Goal: Task Accomplishment & Management: Use online tool/utility

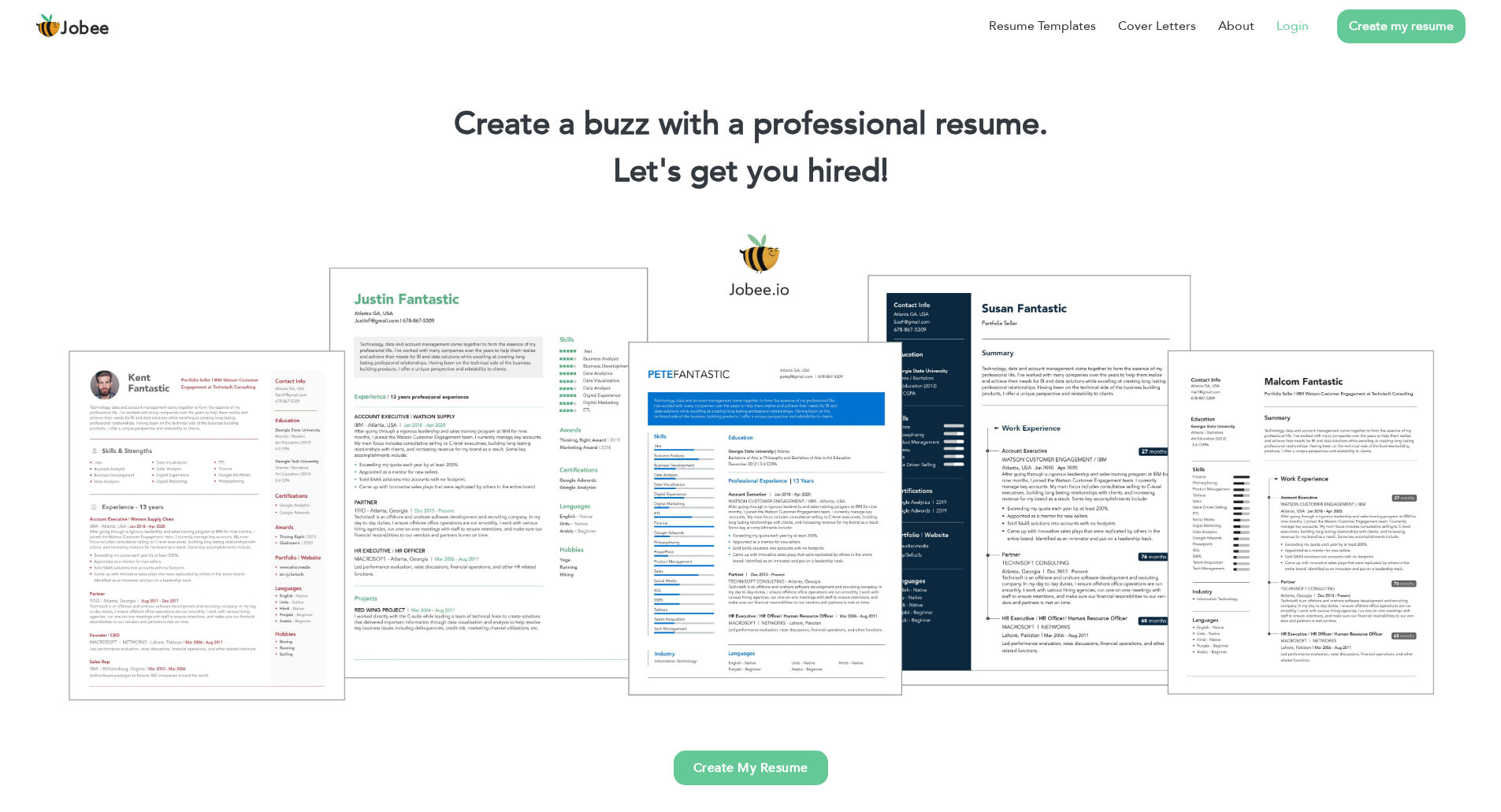
click at [1286, 35] on li "Login" at bounding box center [1282, 26] width 54 height 41
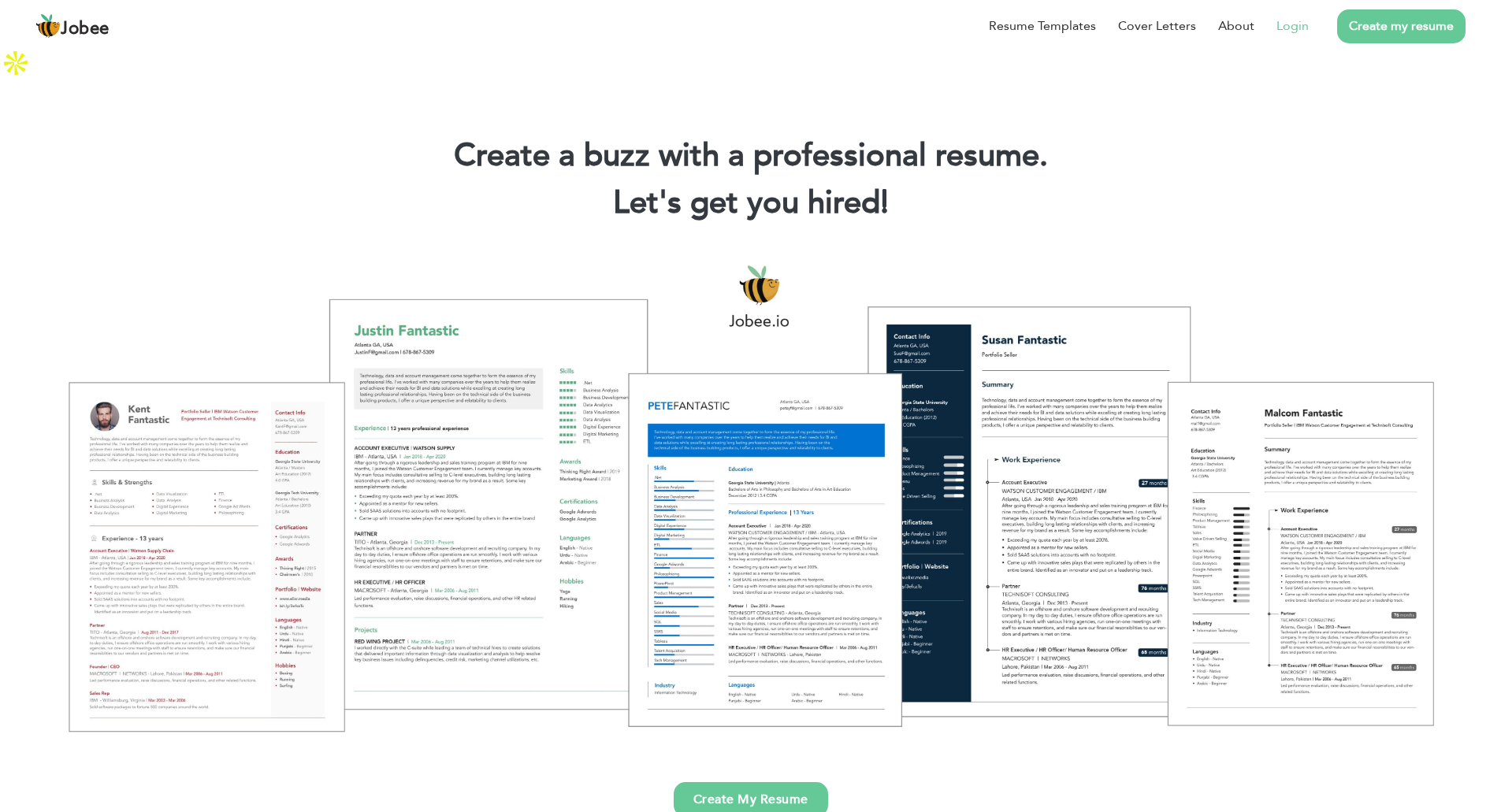
click at [1286, 26] on link "Login" at bounding box center [1292, 25] width 32 height 19
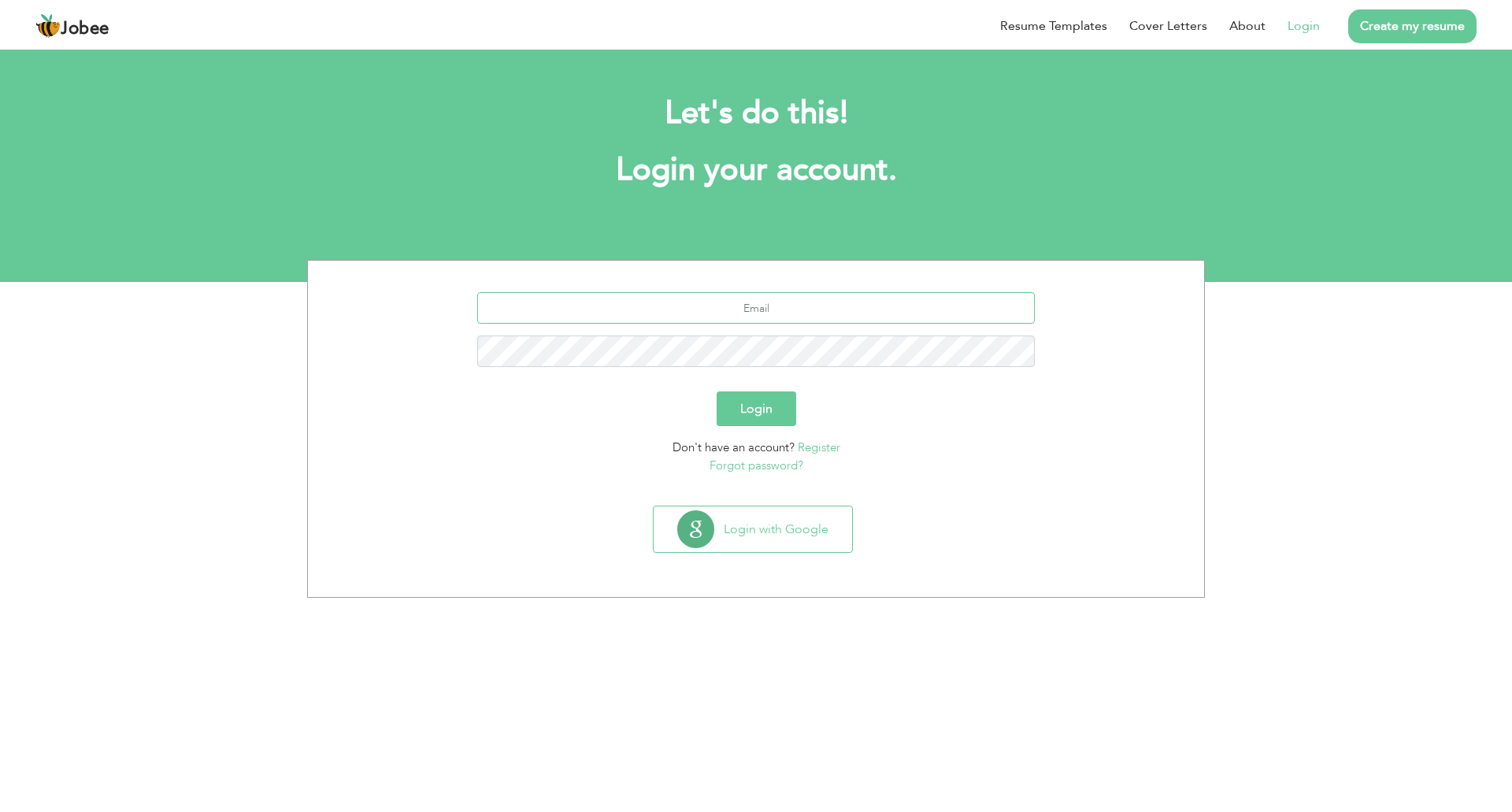
click at [778, 315] on input "text" at bounding box center [757, 308] width 559 height 31
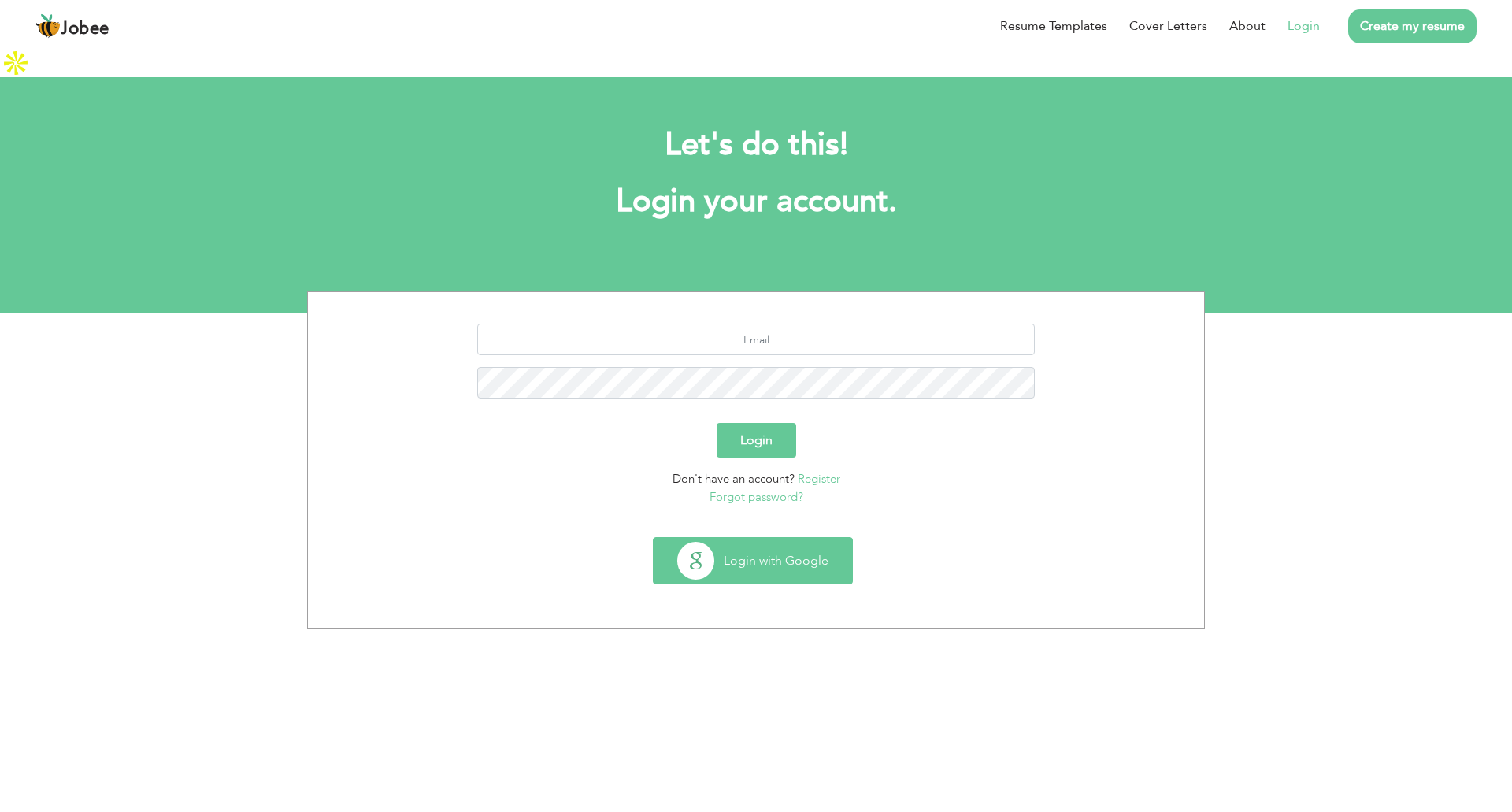
click at [780, 538] on button "Login with Google" at bounding box center [754, 561] width 199 height 46
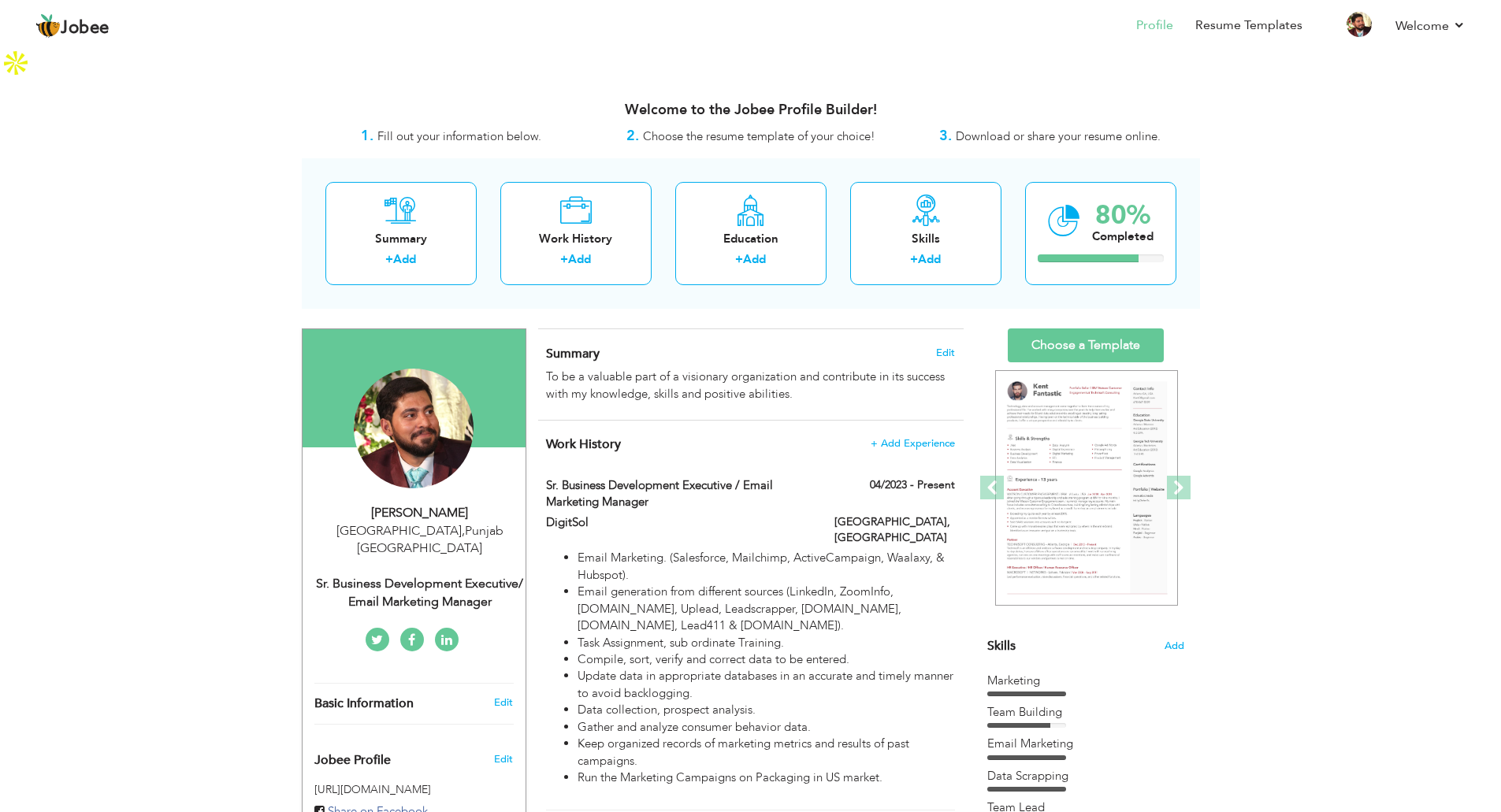
click at [1021, 128] on span "Download or share your resume online." at bounding box center [1058, 136] width 205 height 16
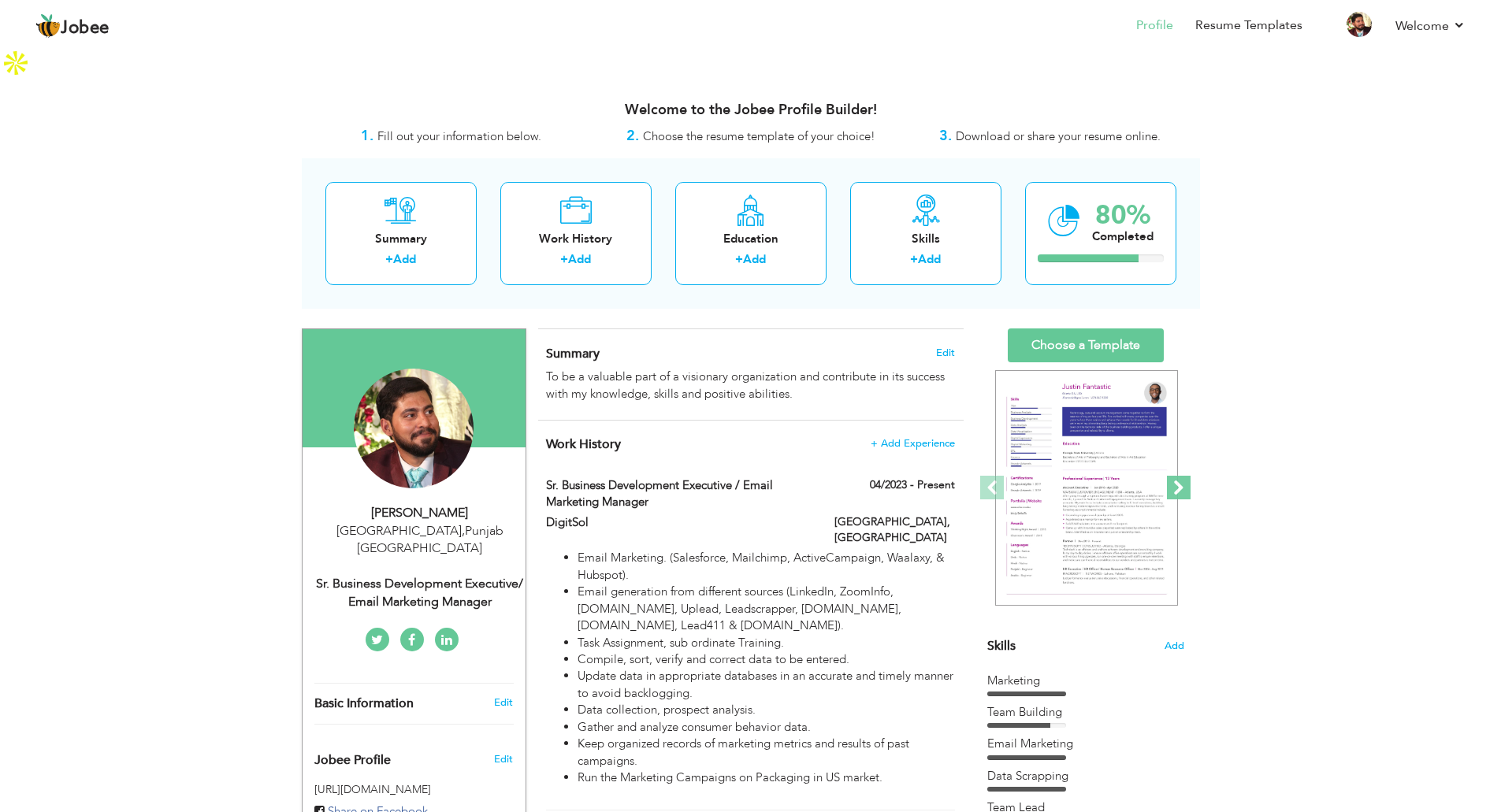
click at [1179, 476] on span at bounding box center [1178, 487] width 24 height 24
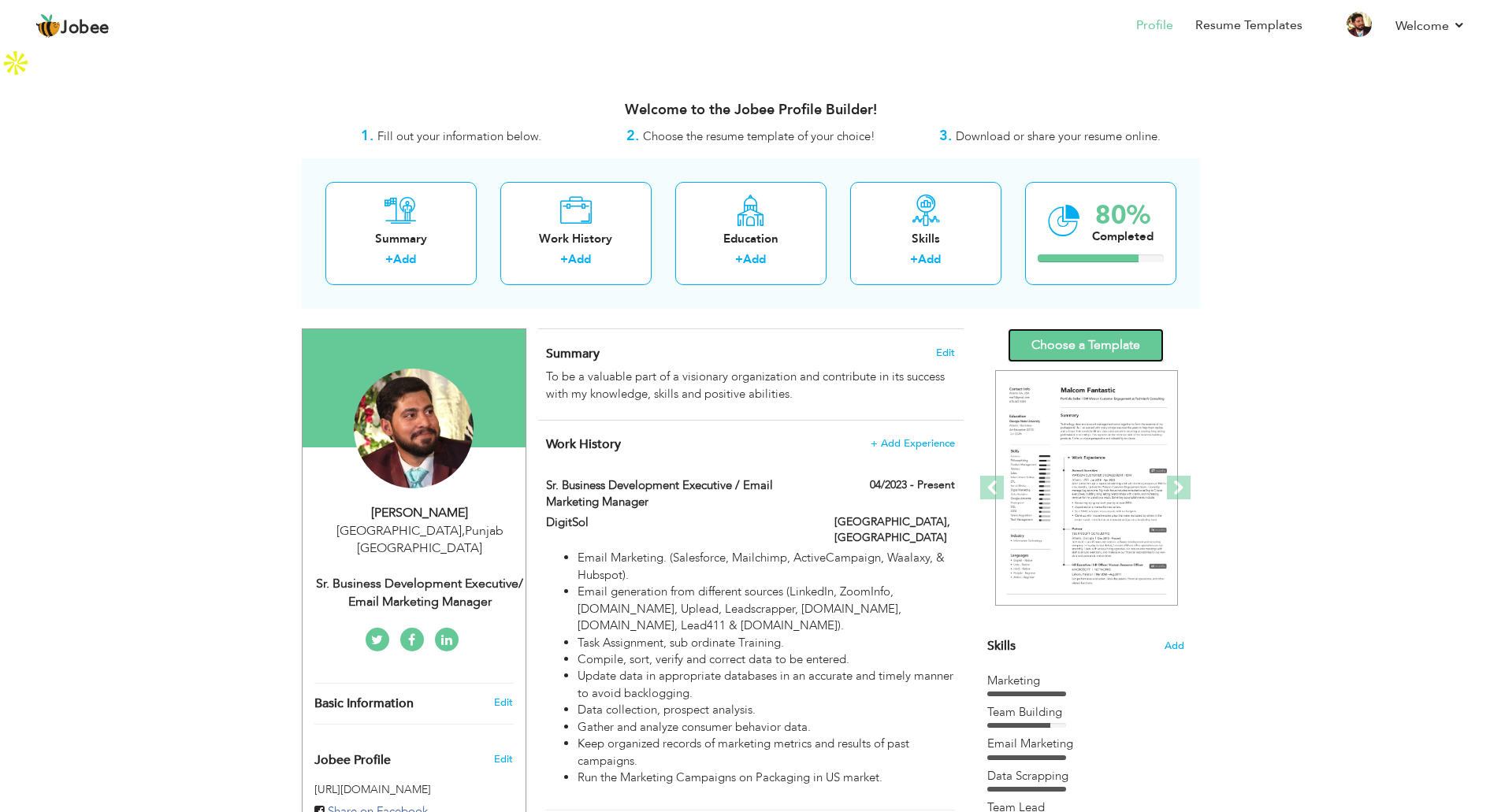
click at [1097, 329] on link "Choose a Template" at bounding box center [1086, 345] width 156 height 34
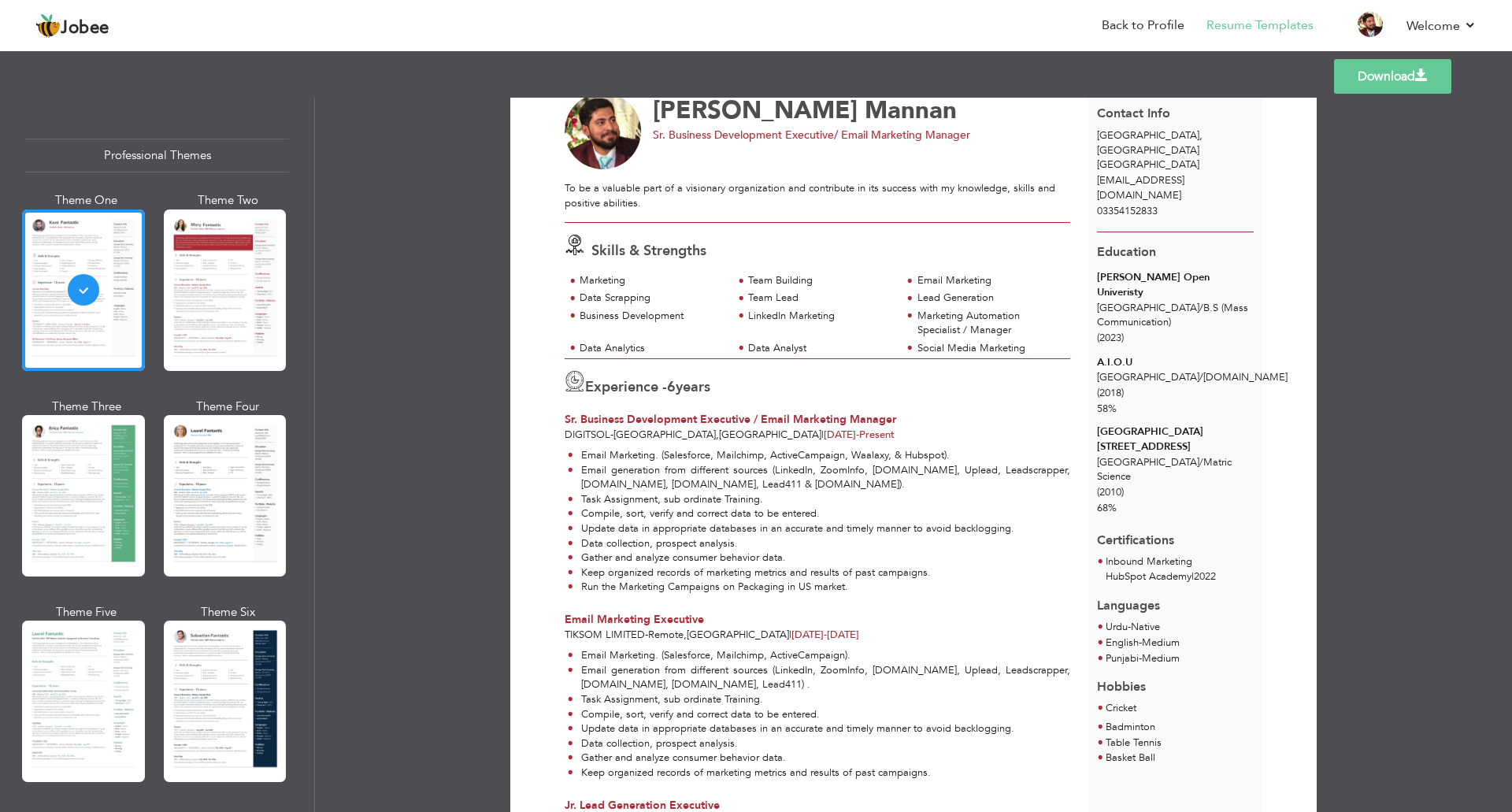
scroll to position [79, 0]
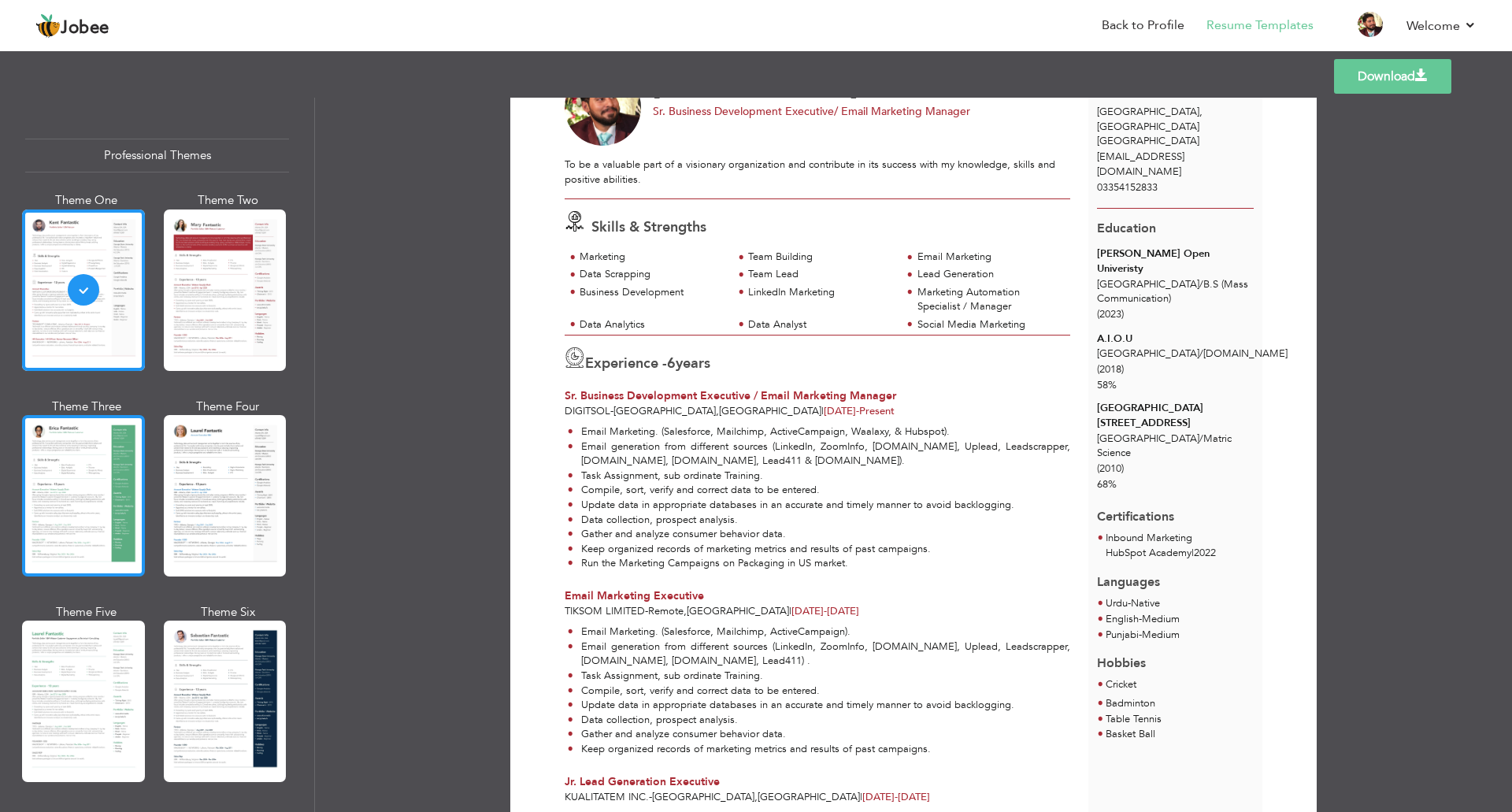
click at [68, 490] on div at bounding box center [84, 496] width 123 height 161
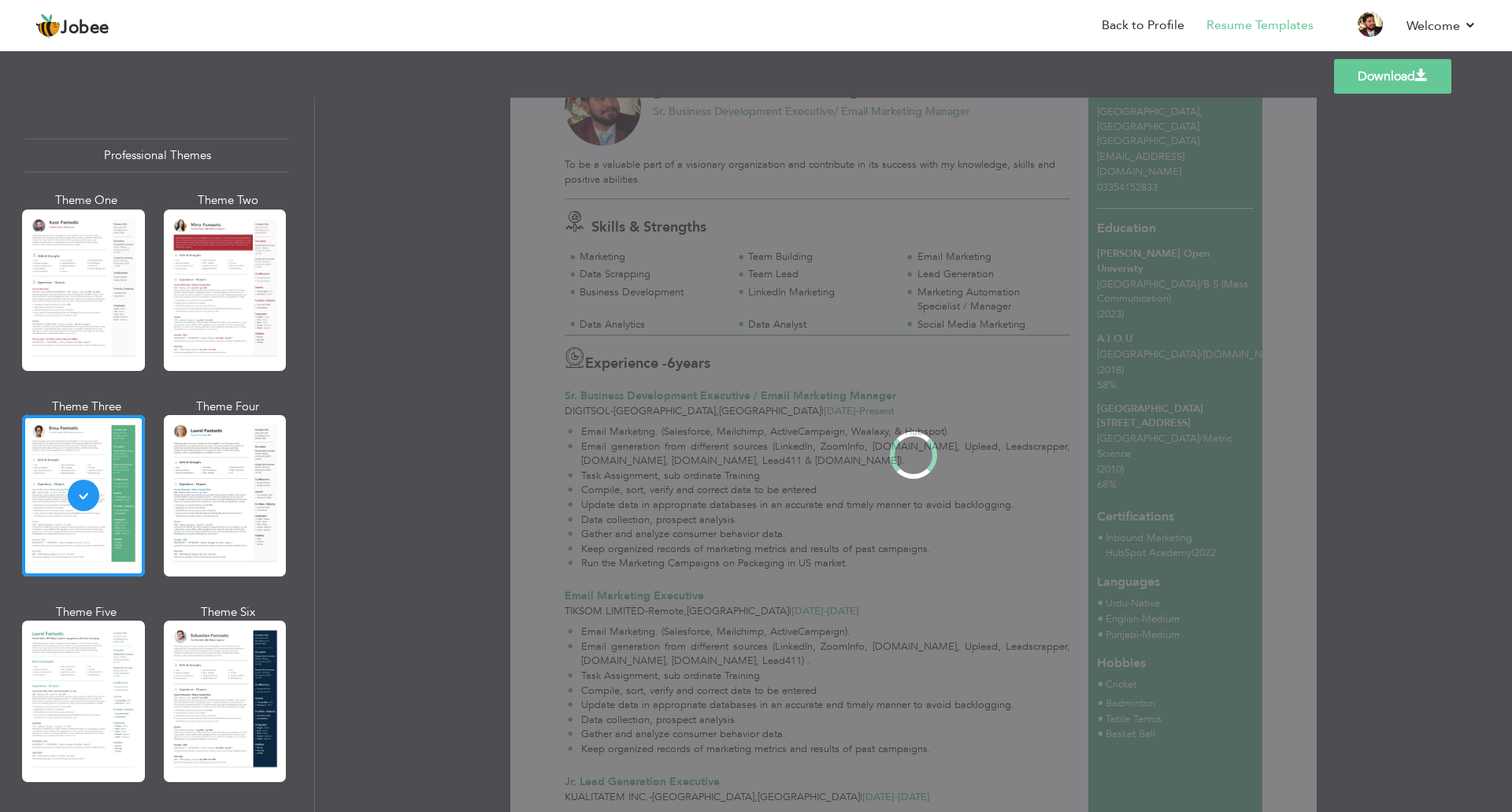
scroll to position [0, 0]
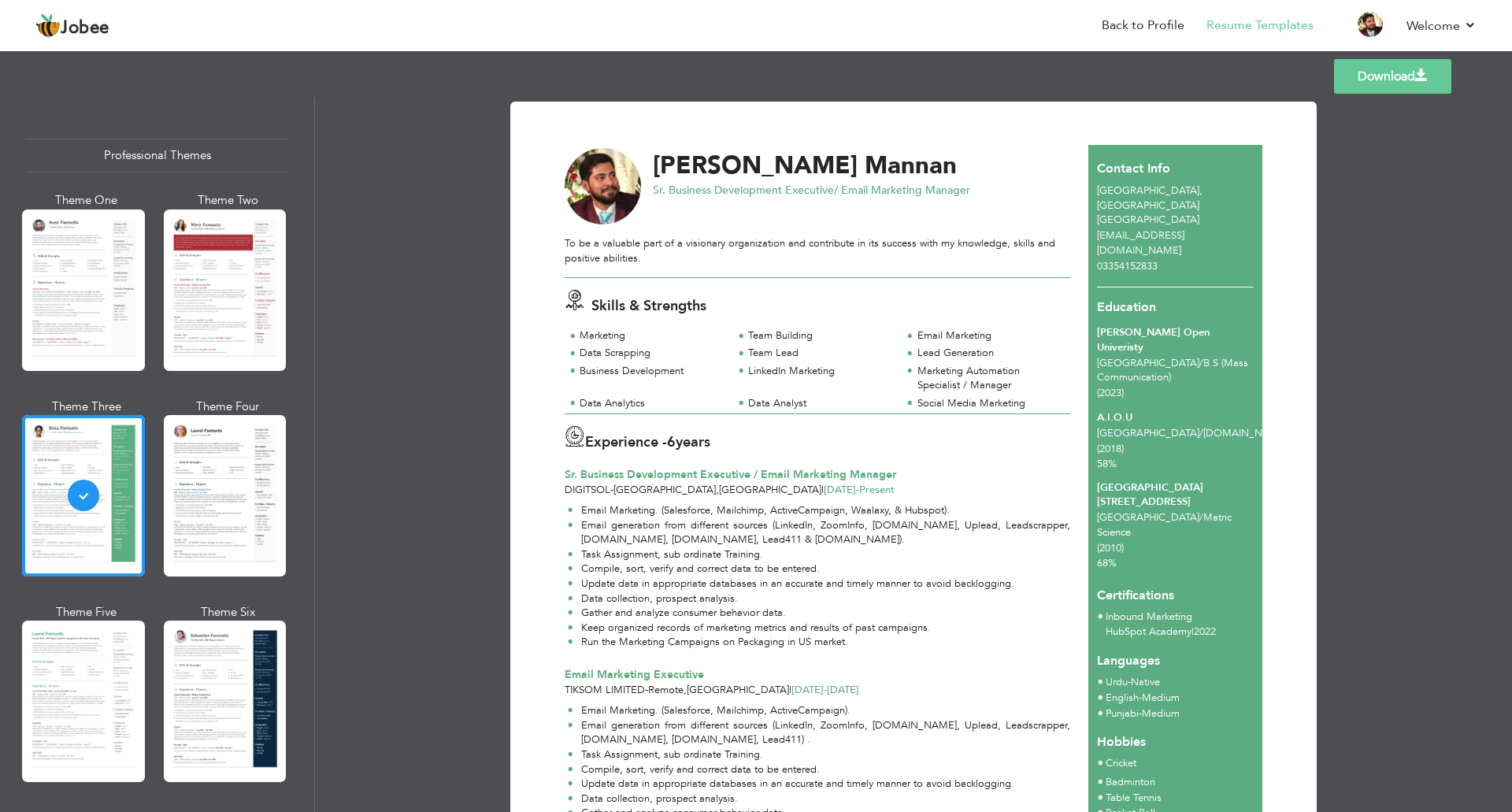
click at [258, 485] on div at bounding box center [225, 496] width 123 height 161
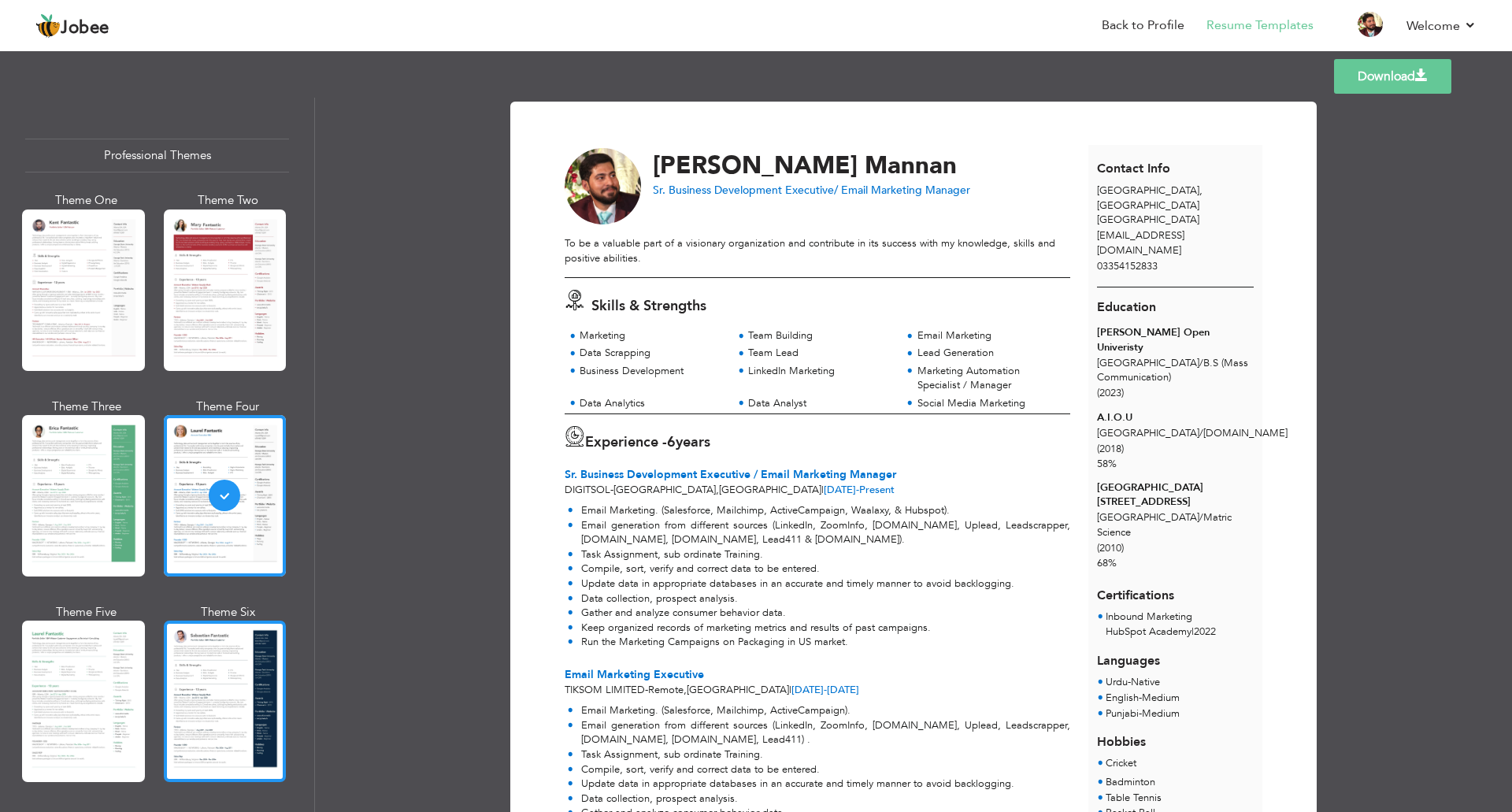
click at [195, 690] on div at bounding box center [225, 701] width 123 height 161
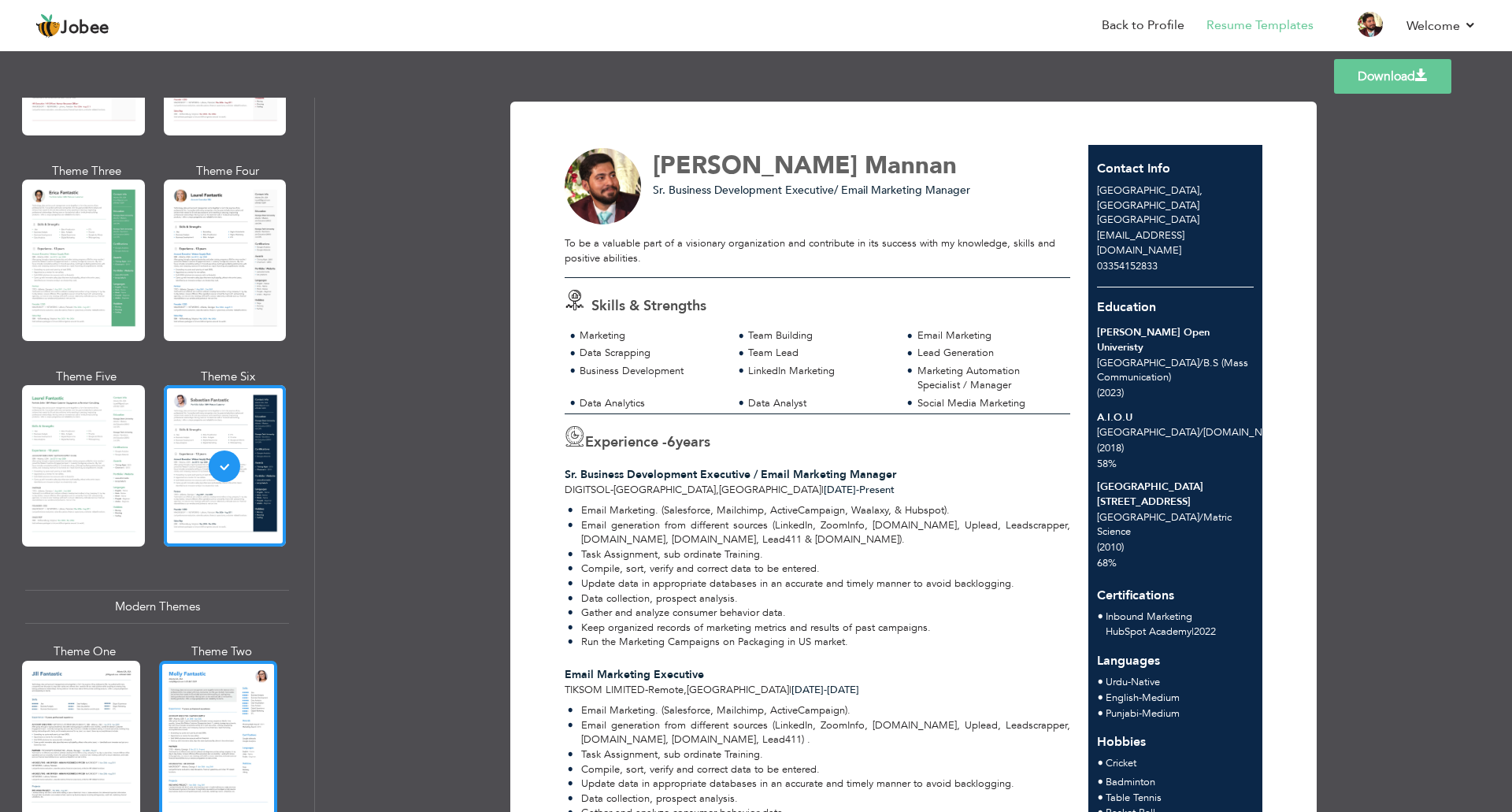
scroll to position [237, 0]
click at [210, 704] on div at bounding box center [219, 738] width 118 height 156
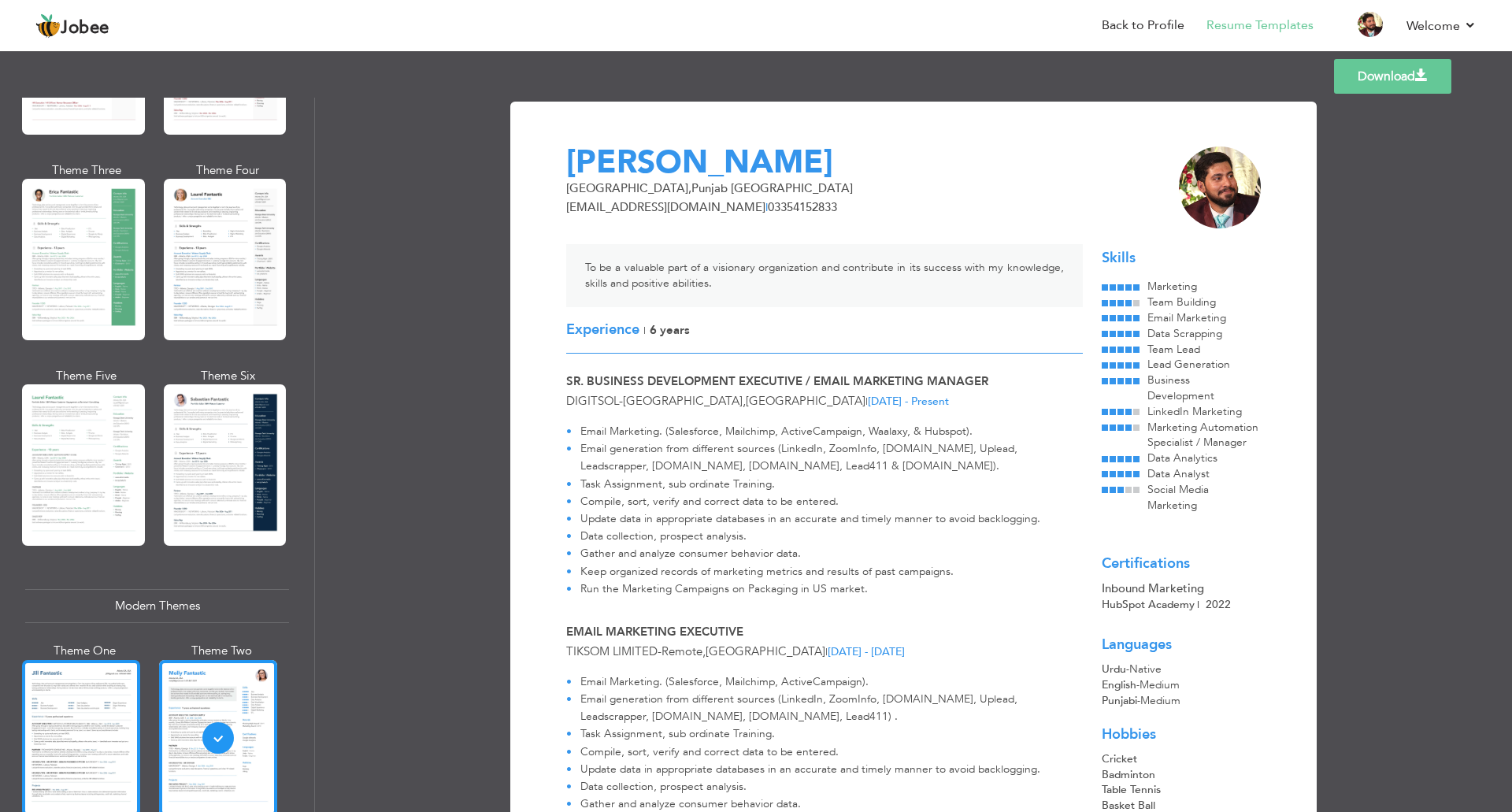
click at [48, 709] on div at bounding box center [81, 738] width 118 height 156
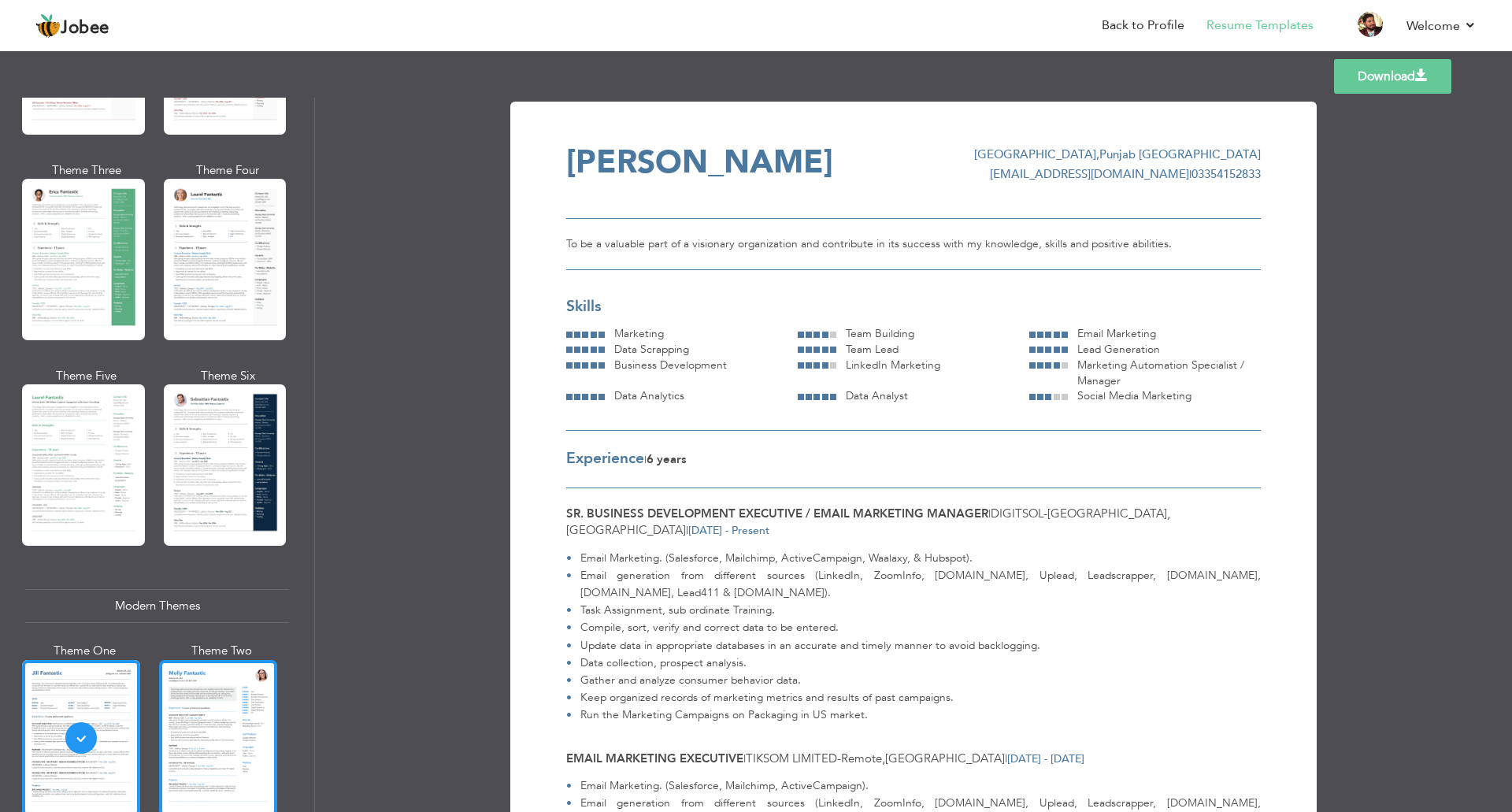
click at [212, 716] on div at bounding box center [219, 738] width 118 height 156
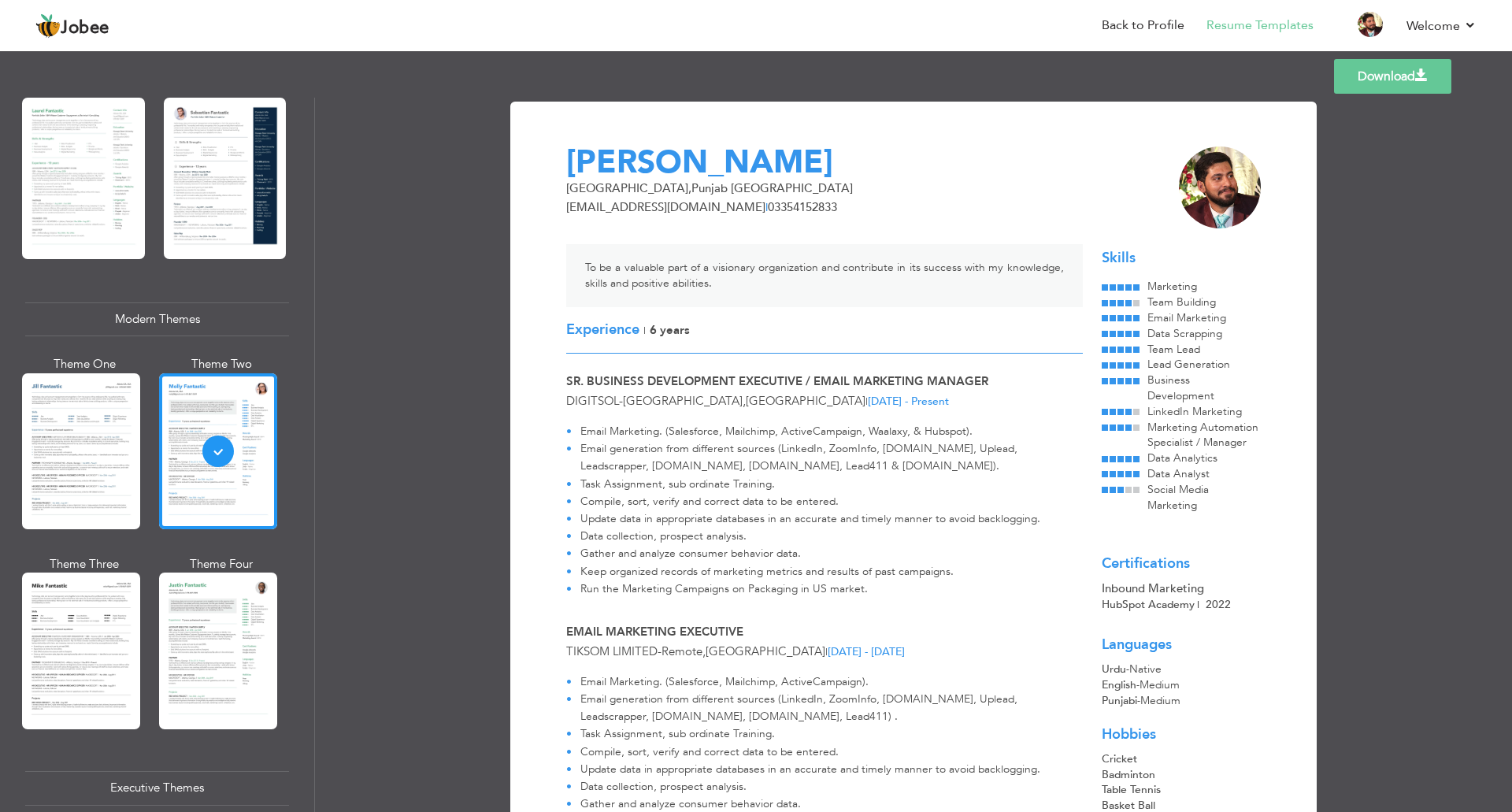
scroll to position [551, 0]
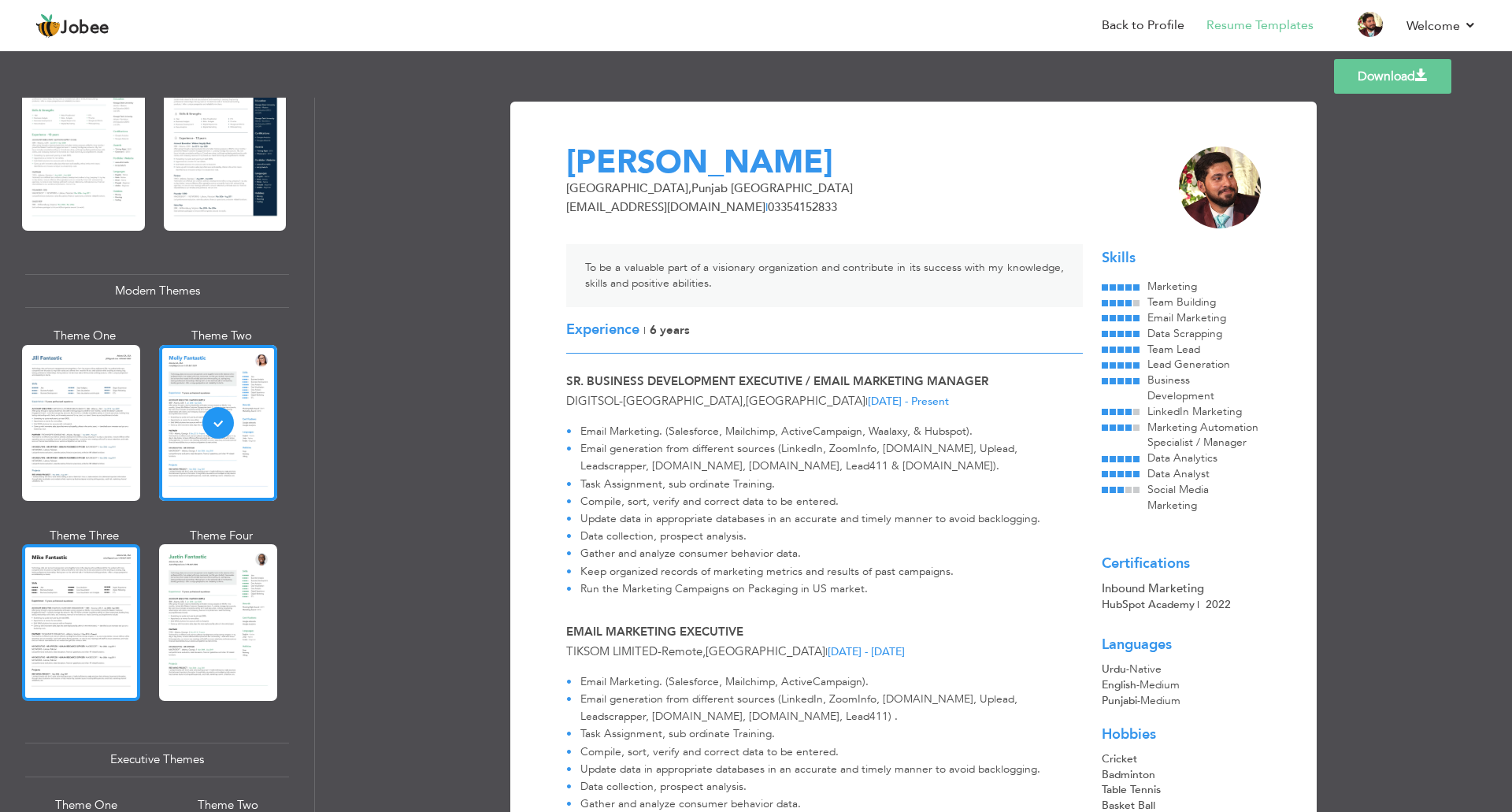
click at [108, 640] on div at bounding box center [81, 622] width 118 height 156
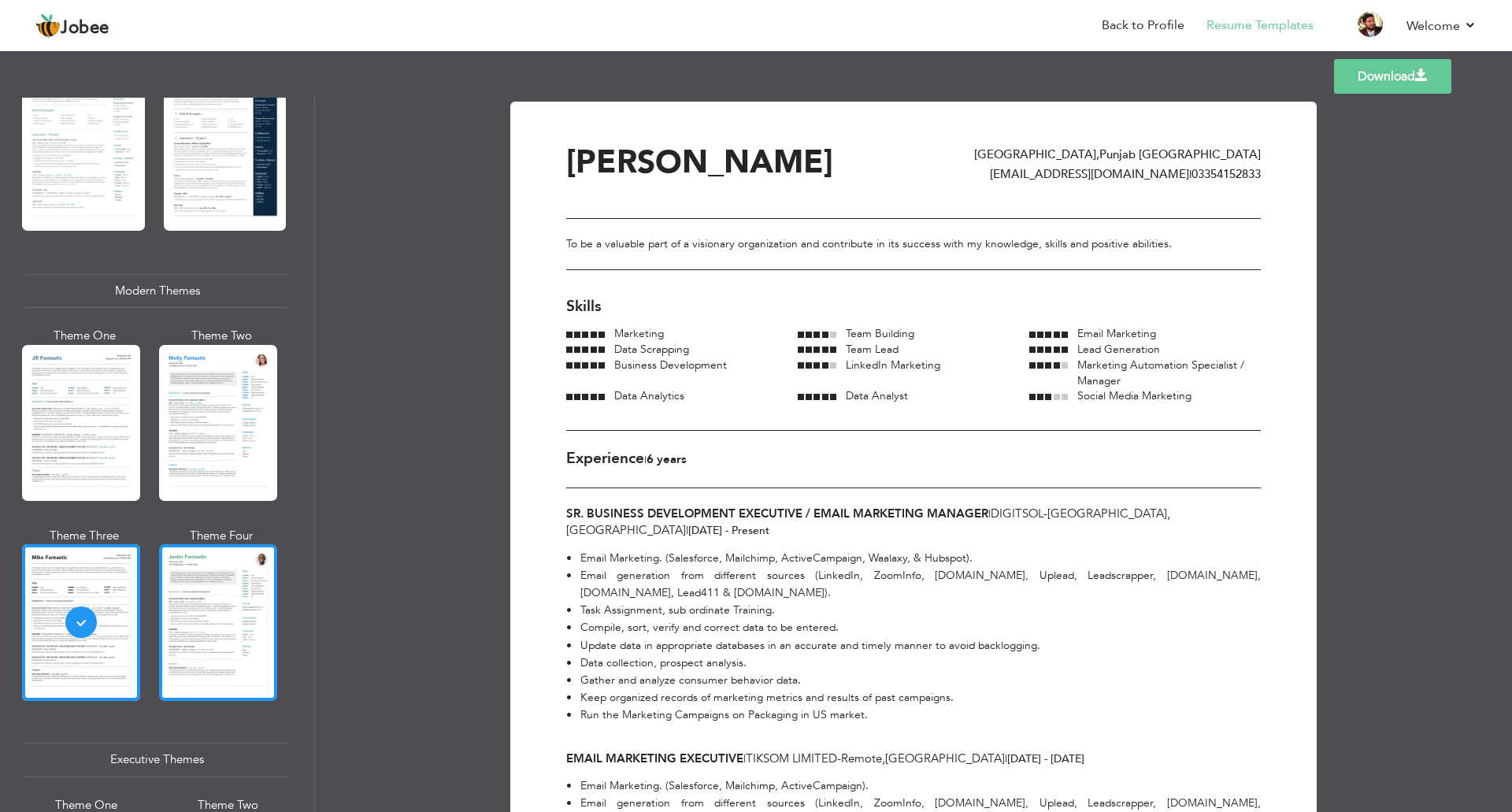
click at [224, 616] on div at bounding box center [219, 622] width 118 height 156
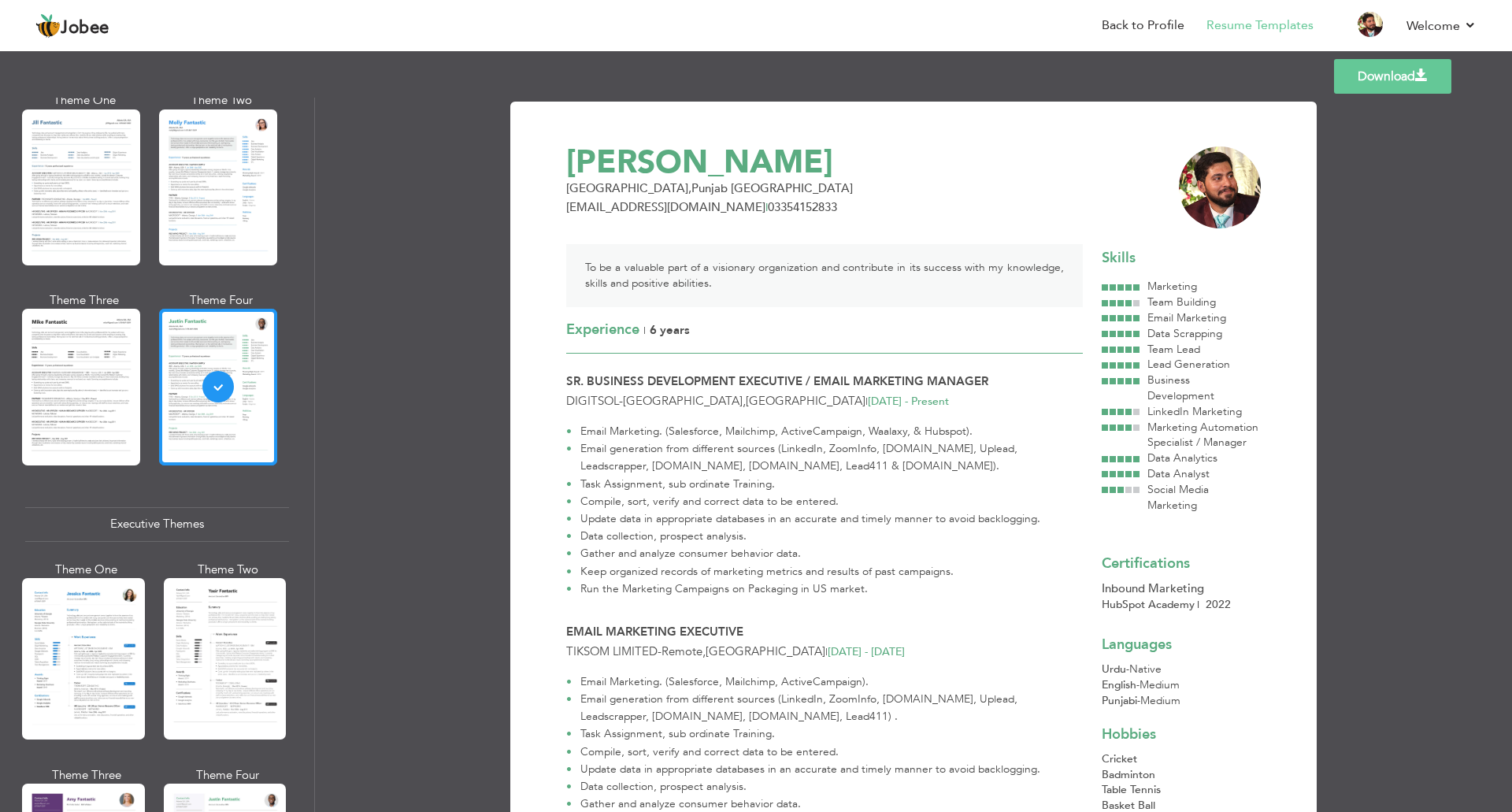
scroll to position [787, 0]
click at [122, 642] on div at bounding box center [84, 658] width 123 height 161
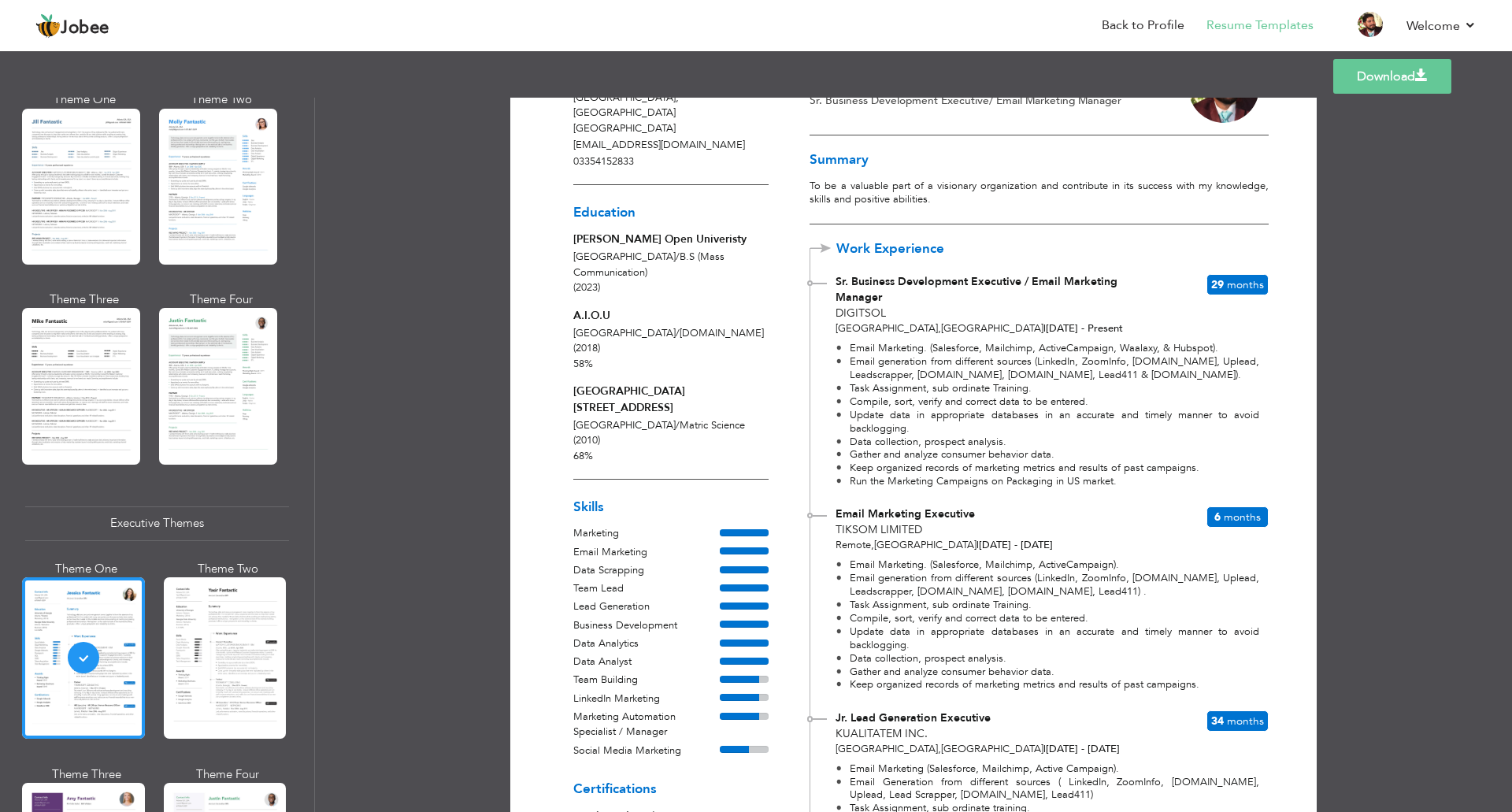
scroll to position [237, 0]
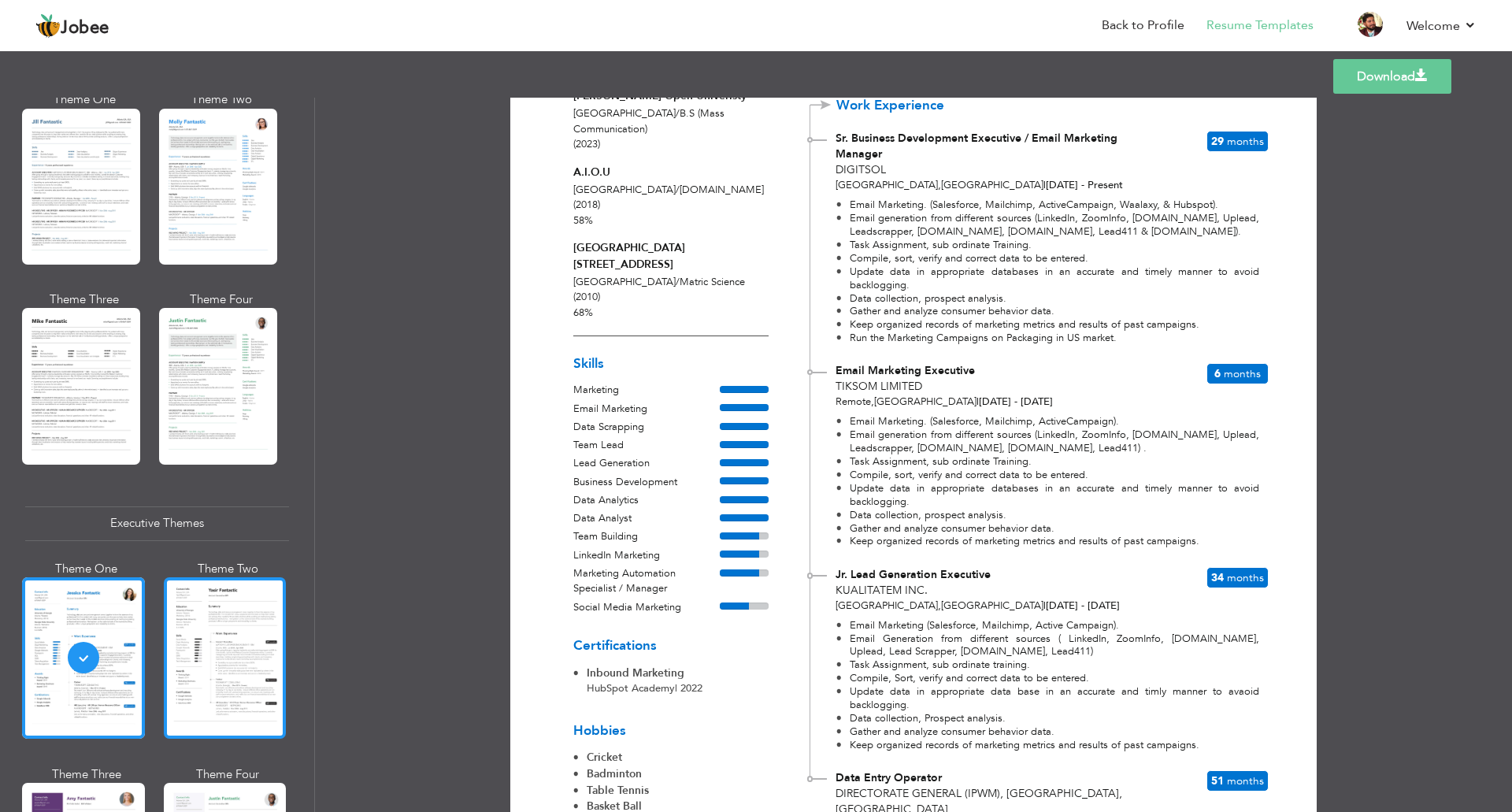
click at [253, 646] on div at bounding box center [225, 658] width 123 height 161
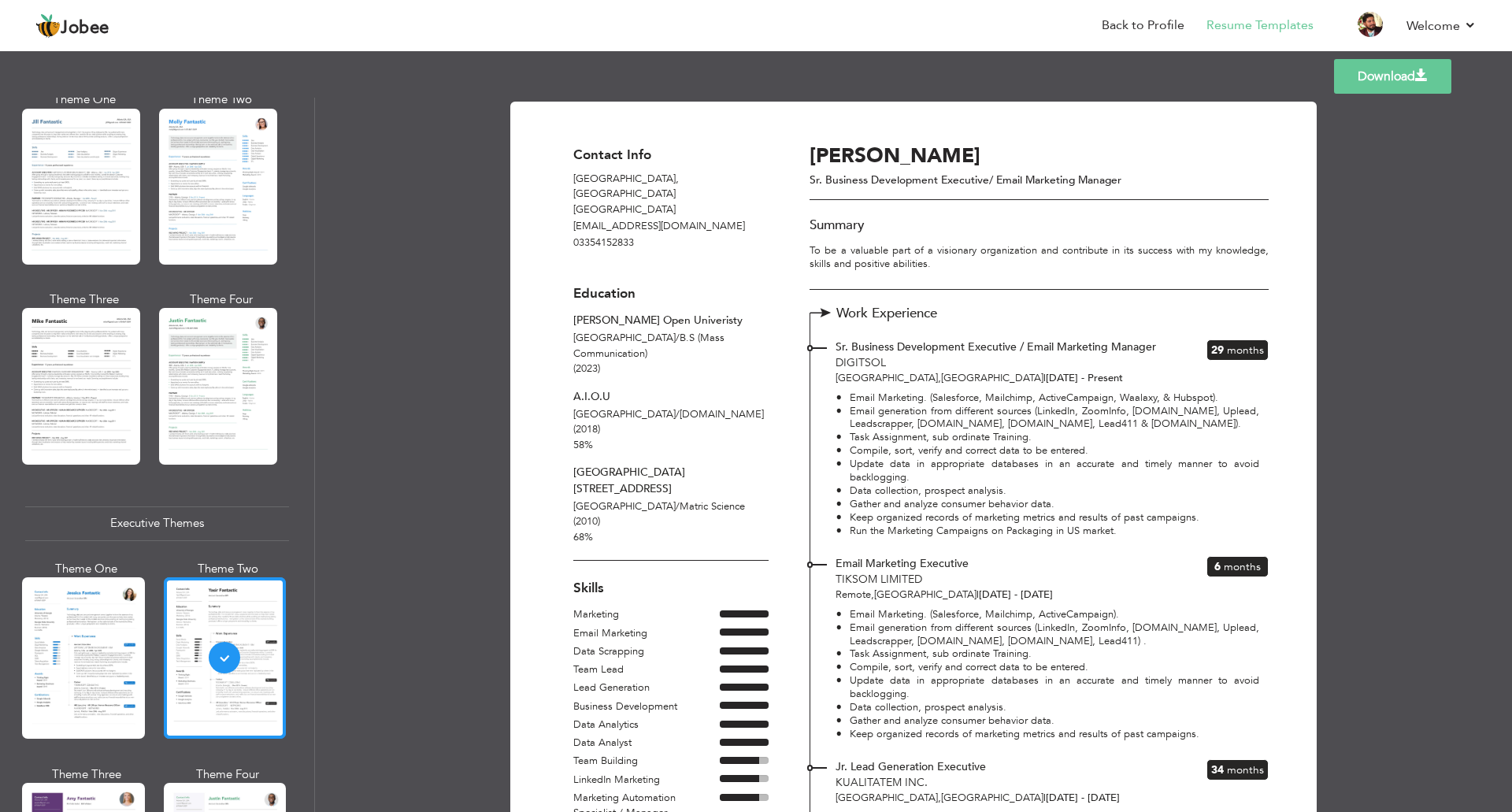
scroll to position [1103, 0]
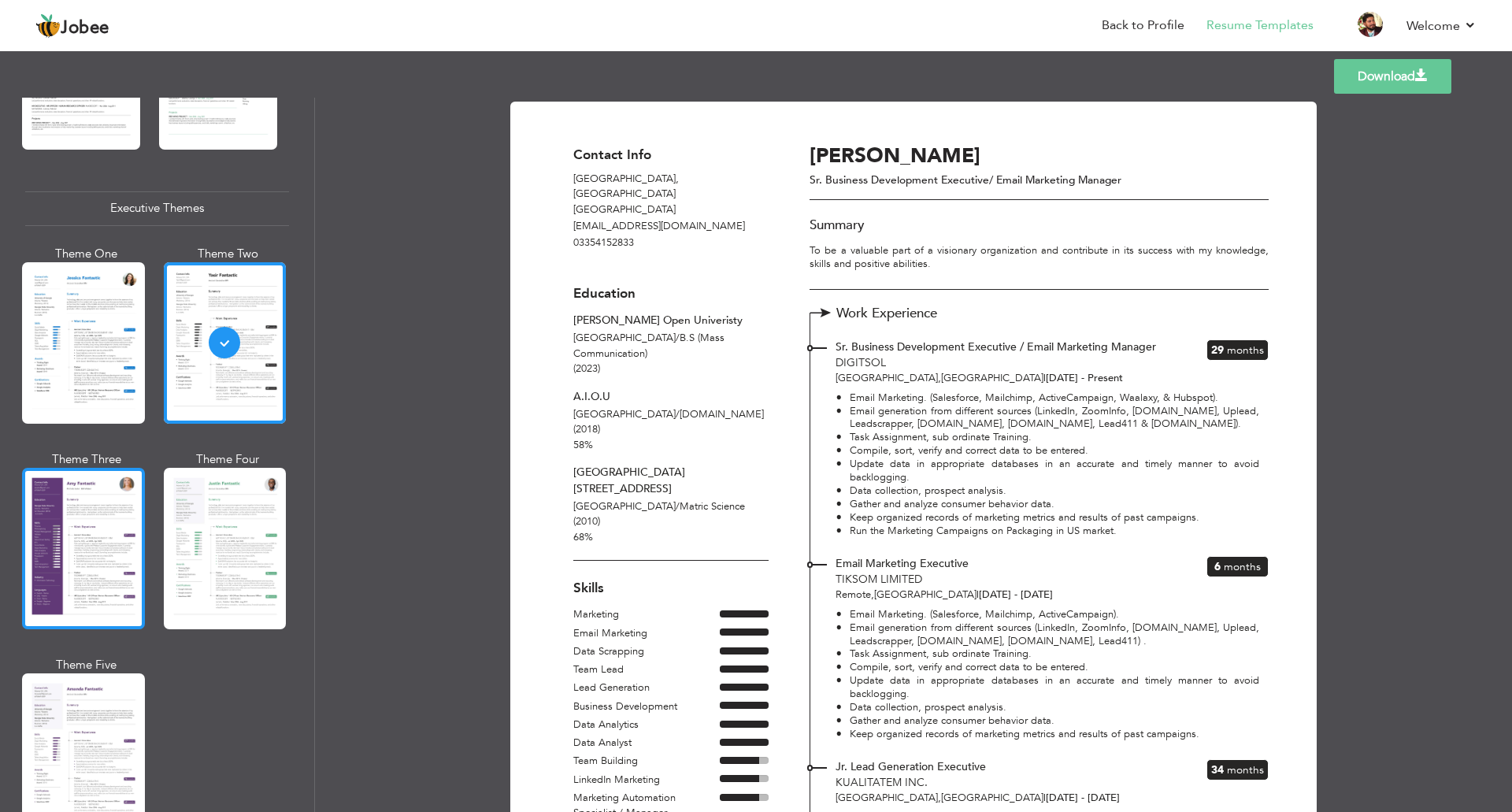
click at [113, 561] on div at bounding box center [84, 548] width 123 height 161
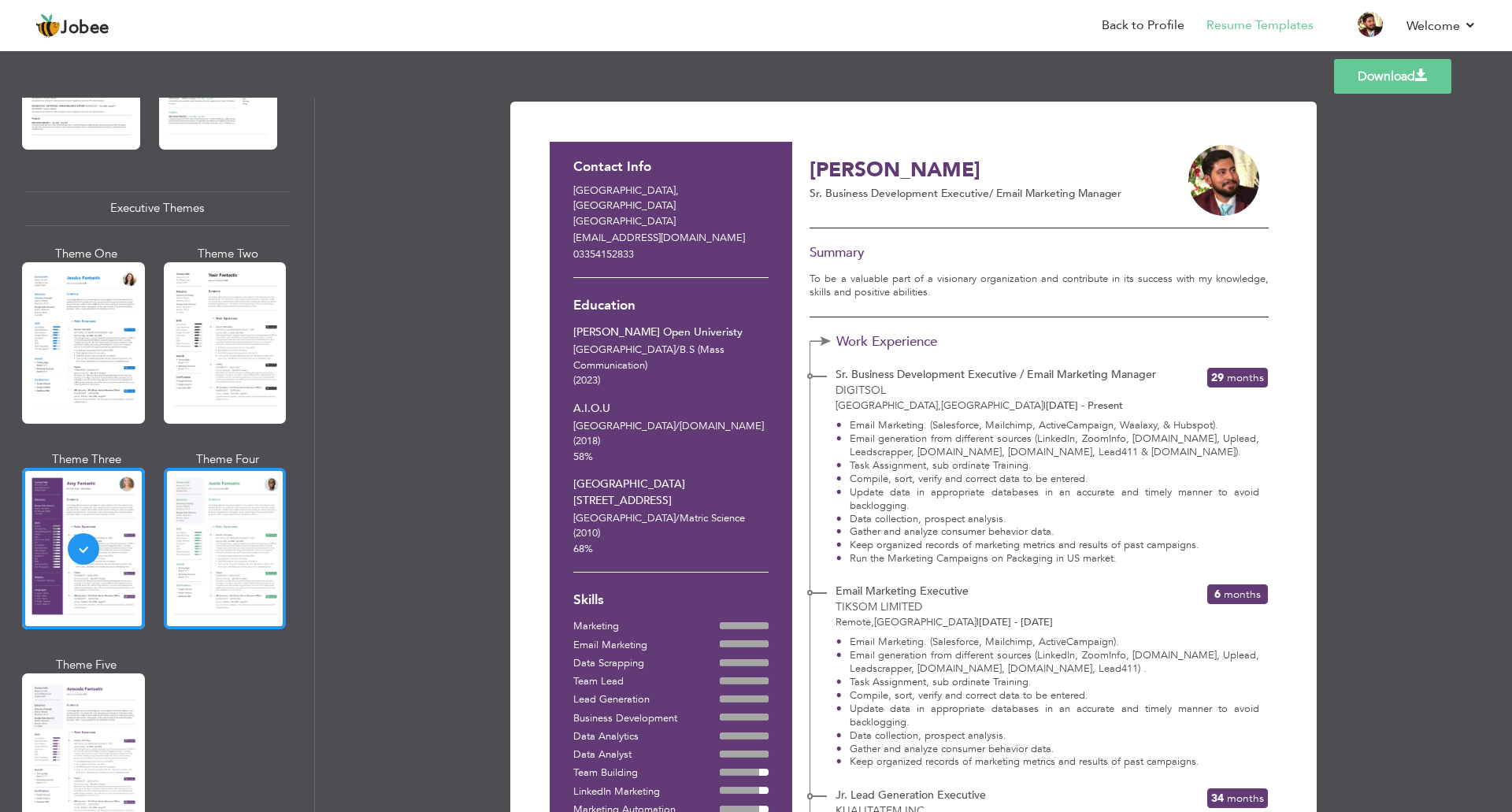
click at [240, 538] on div at bounding box center [225, 548] width 123 height 161
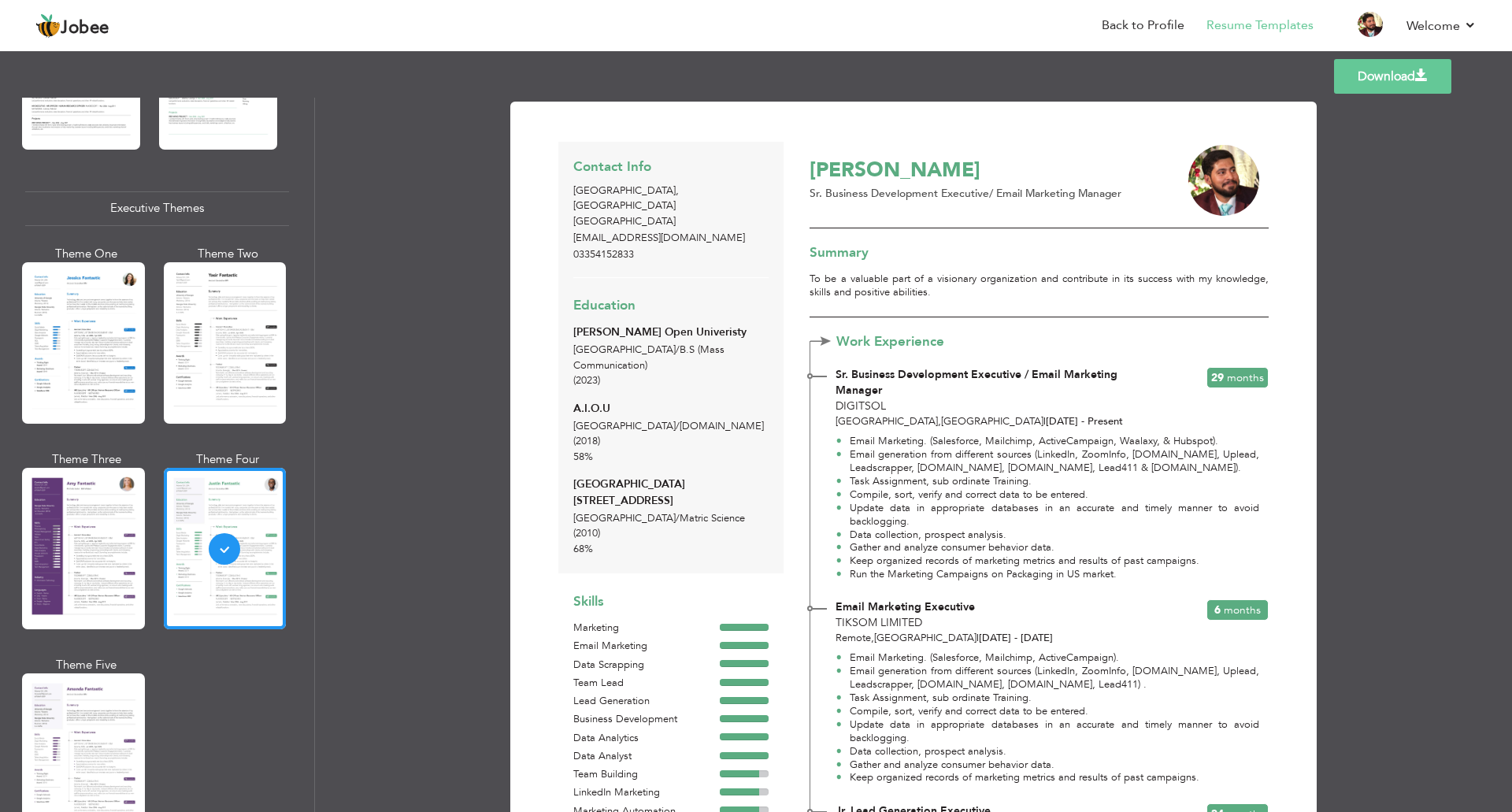
click at [1413, 85] on link "Download" at bounding box center [1393, 76] width 118 height 35
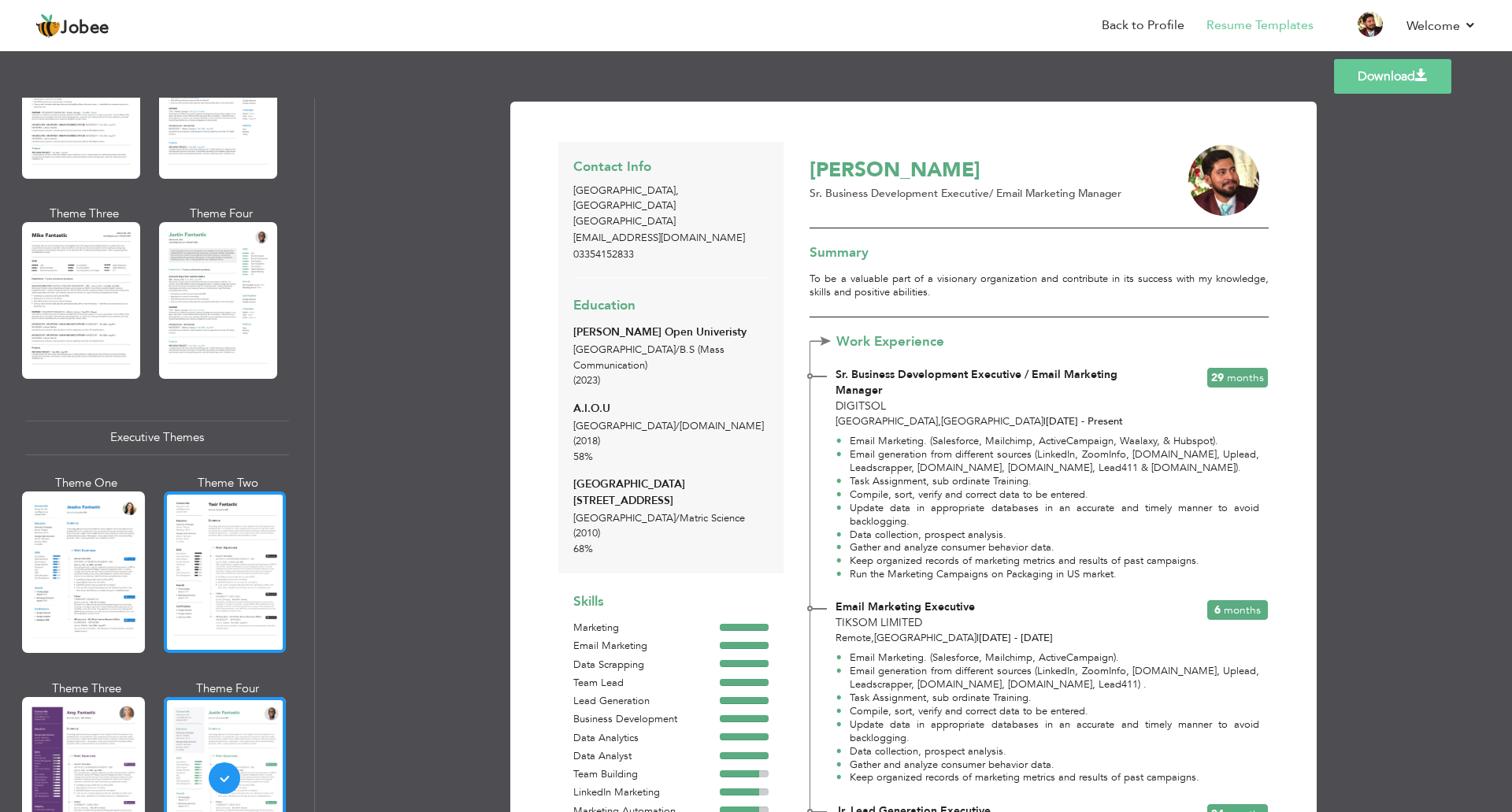
scroll to position [866, 0]
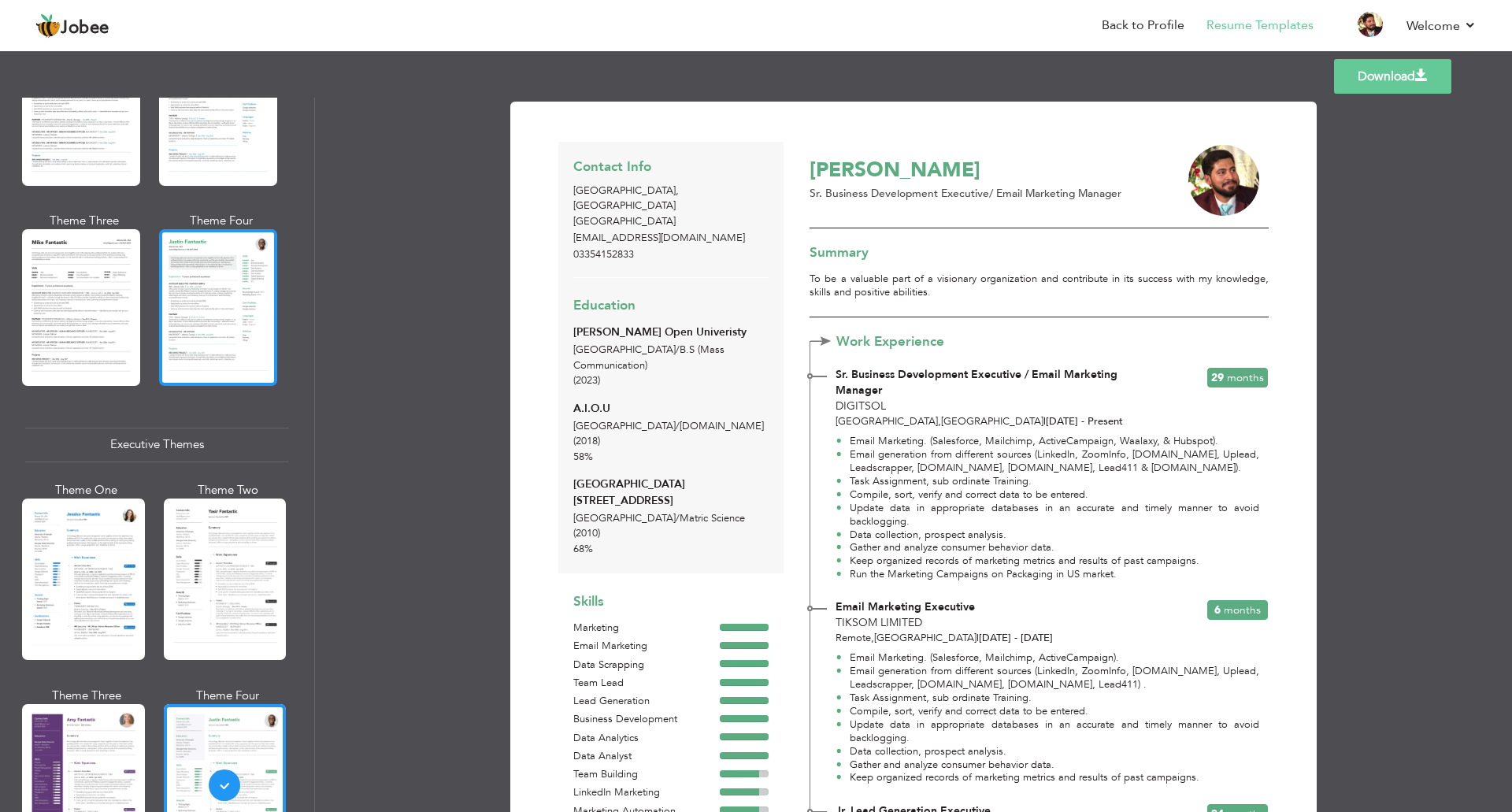
click at [228, 311] on div at bounding box center [219, 307] width 118 height 156
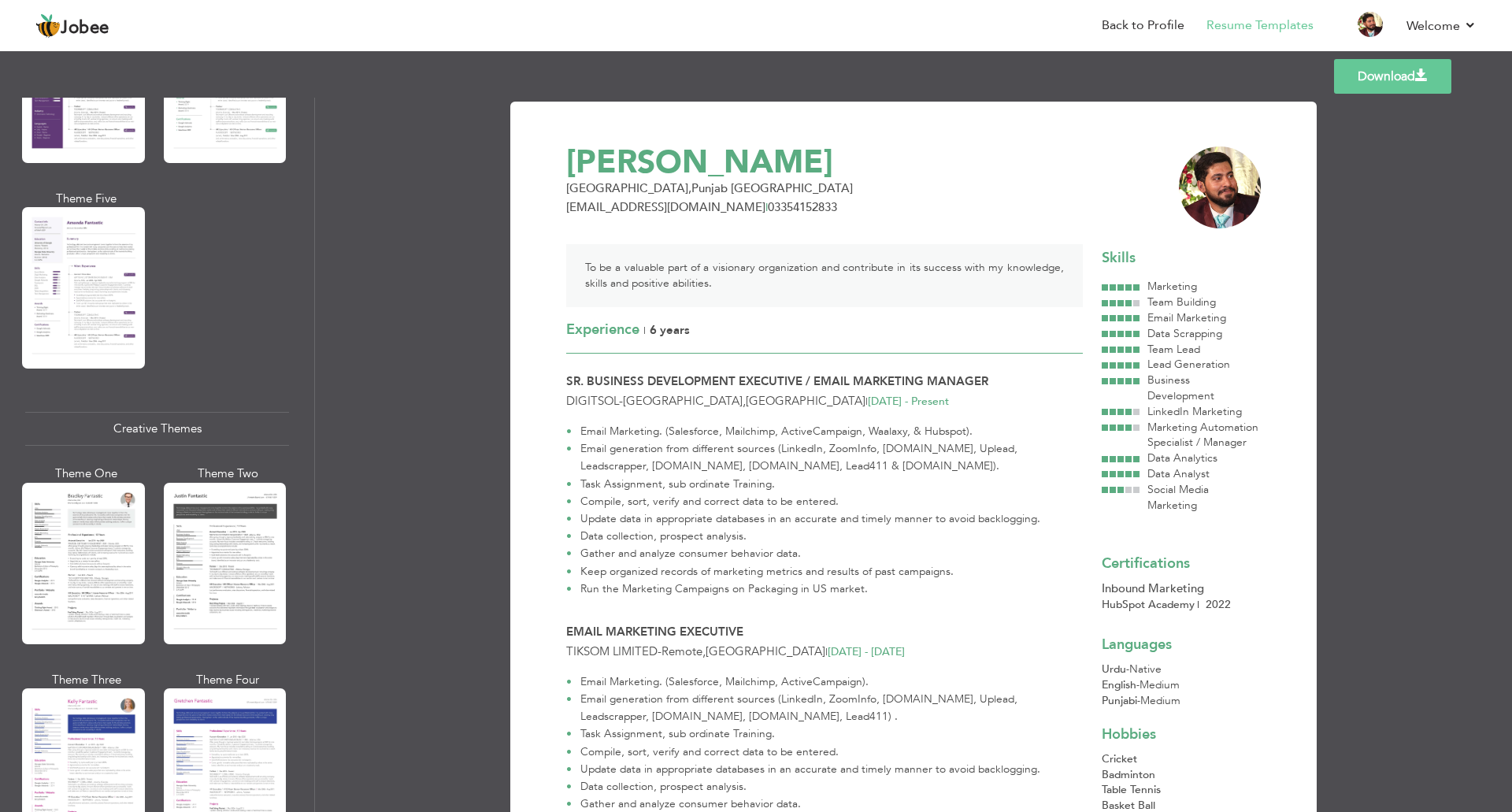
scroll to position [1576, 0]
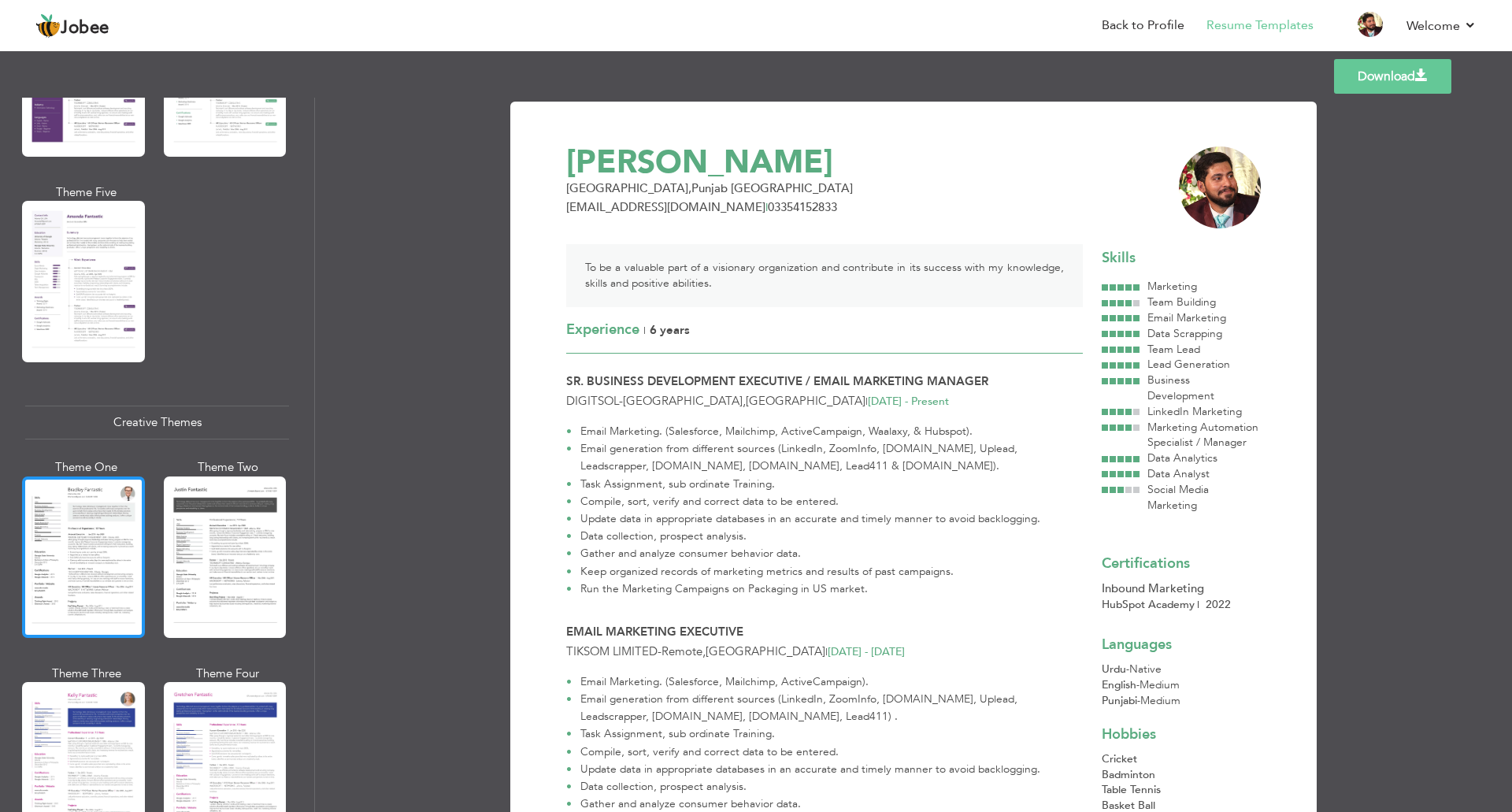
click at [104, 503] on div at bounding box center [84, 557] width 123 height 161
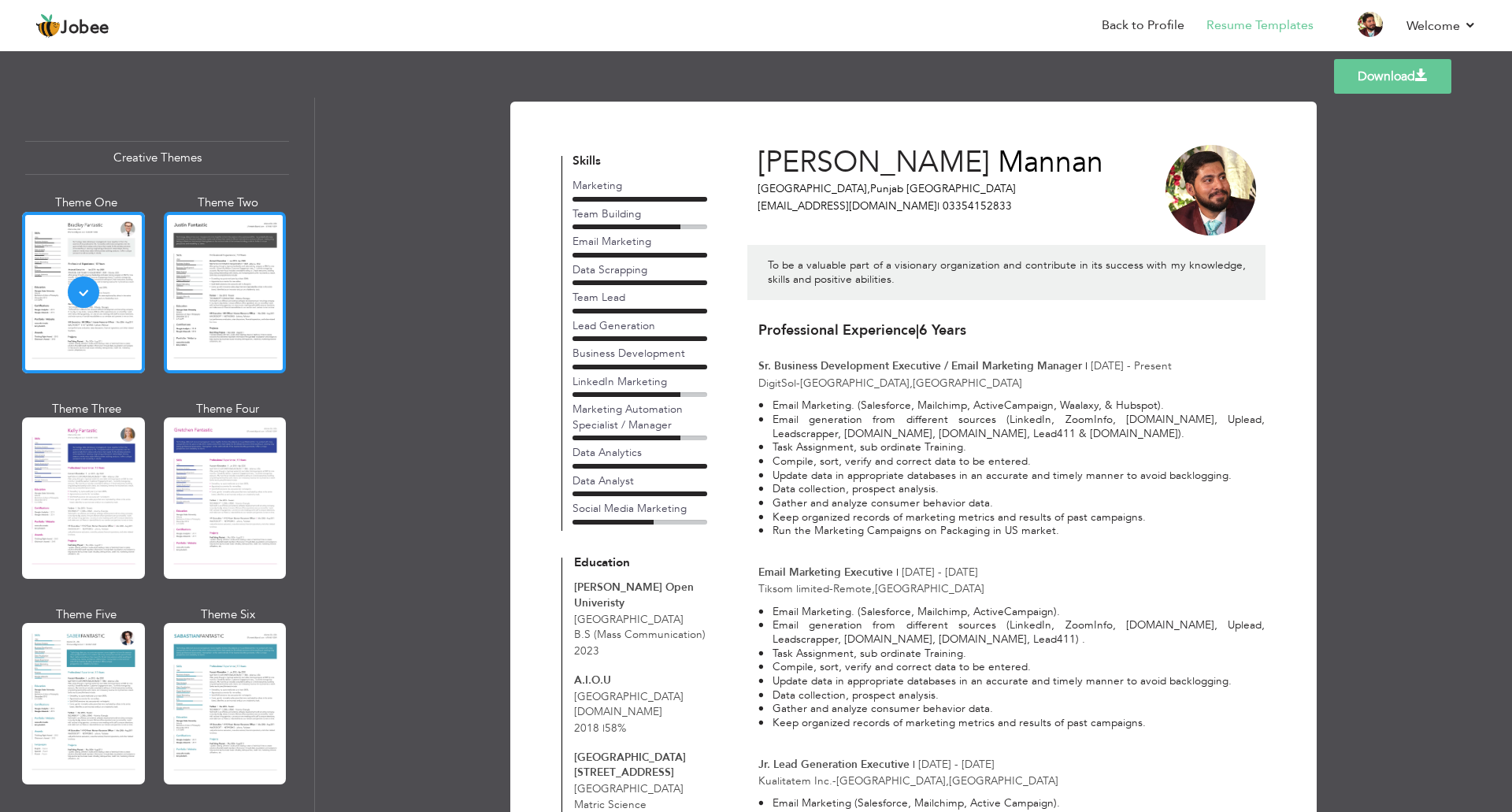
scroll to position [1811, 0]
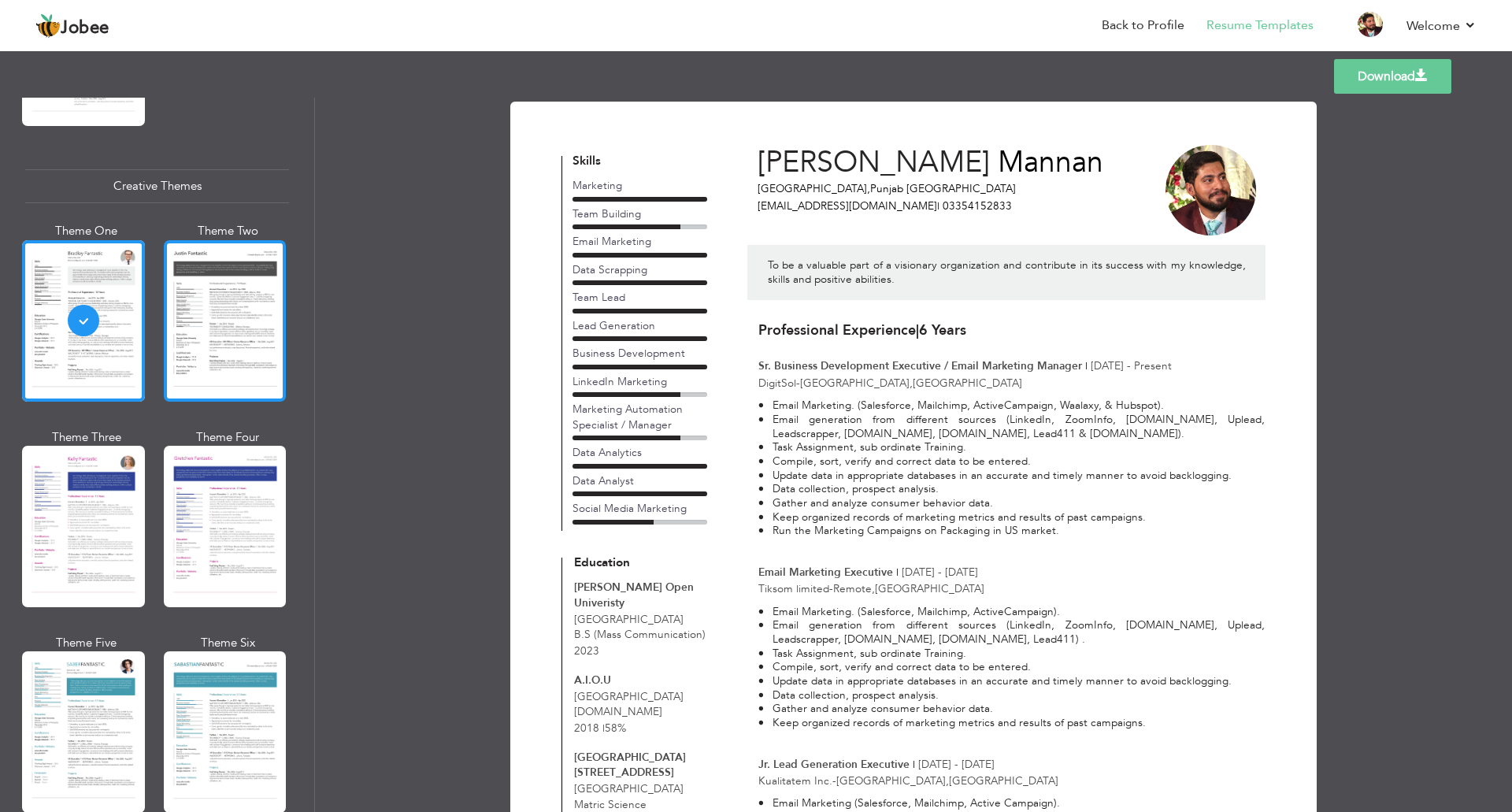
click at [222, 318] on div at bounding box center [225, 321] width 123 height 161
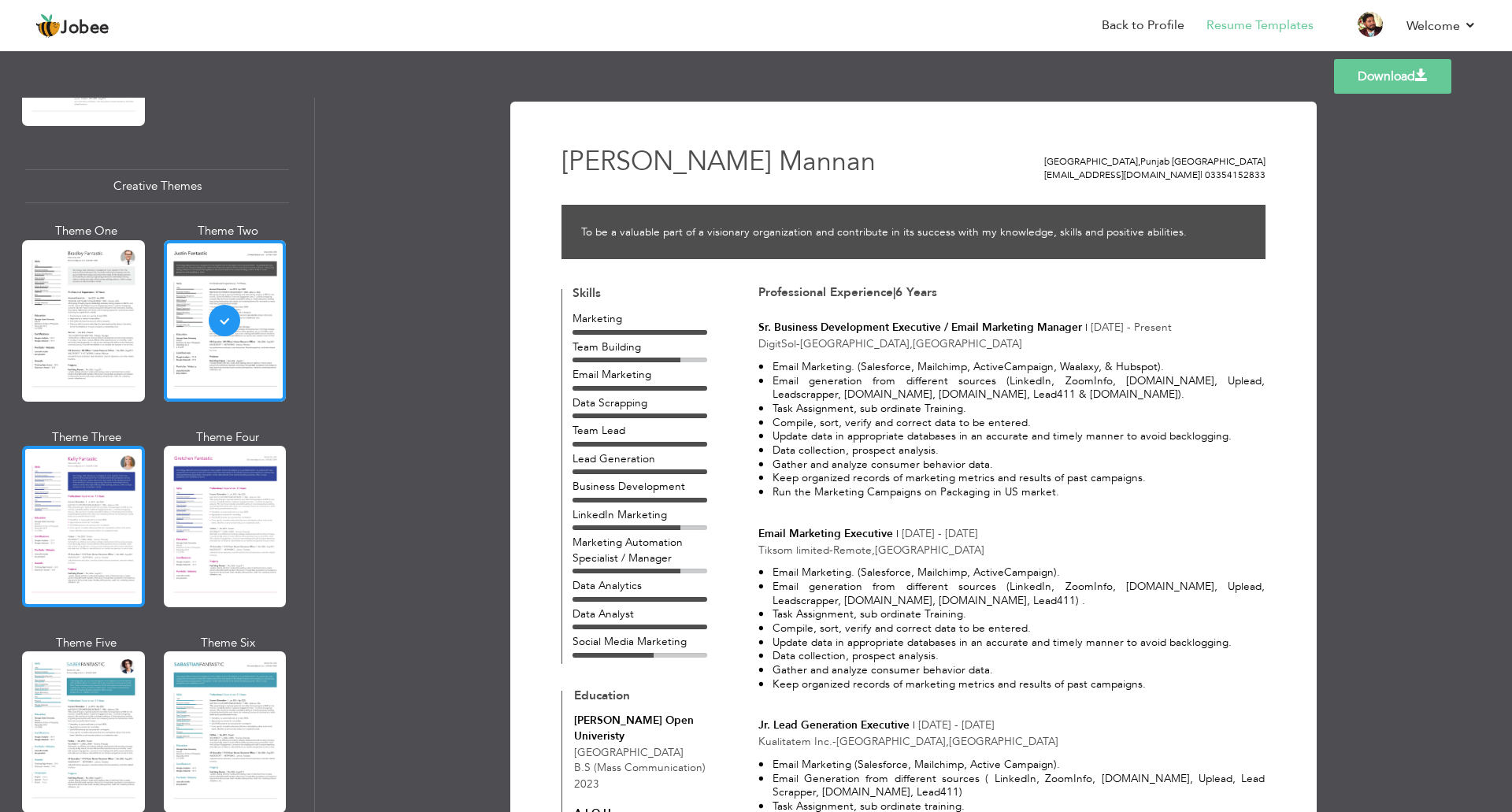
click at [81, 514] on div at bounding box center [84, 526] width 123 height 161
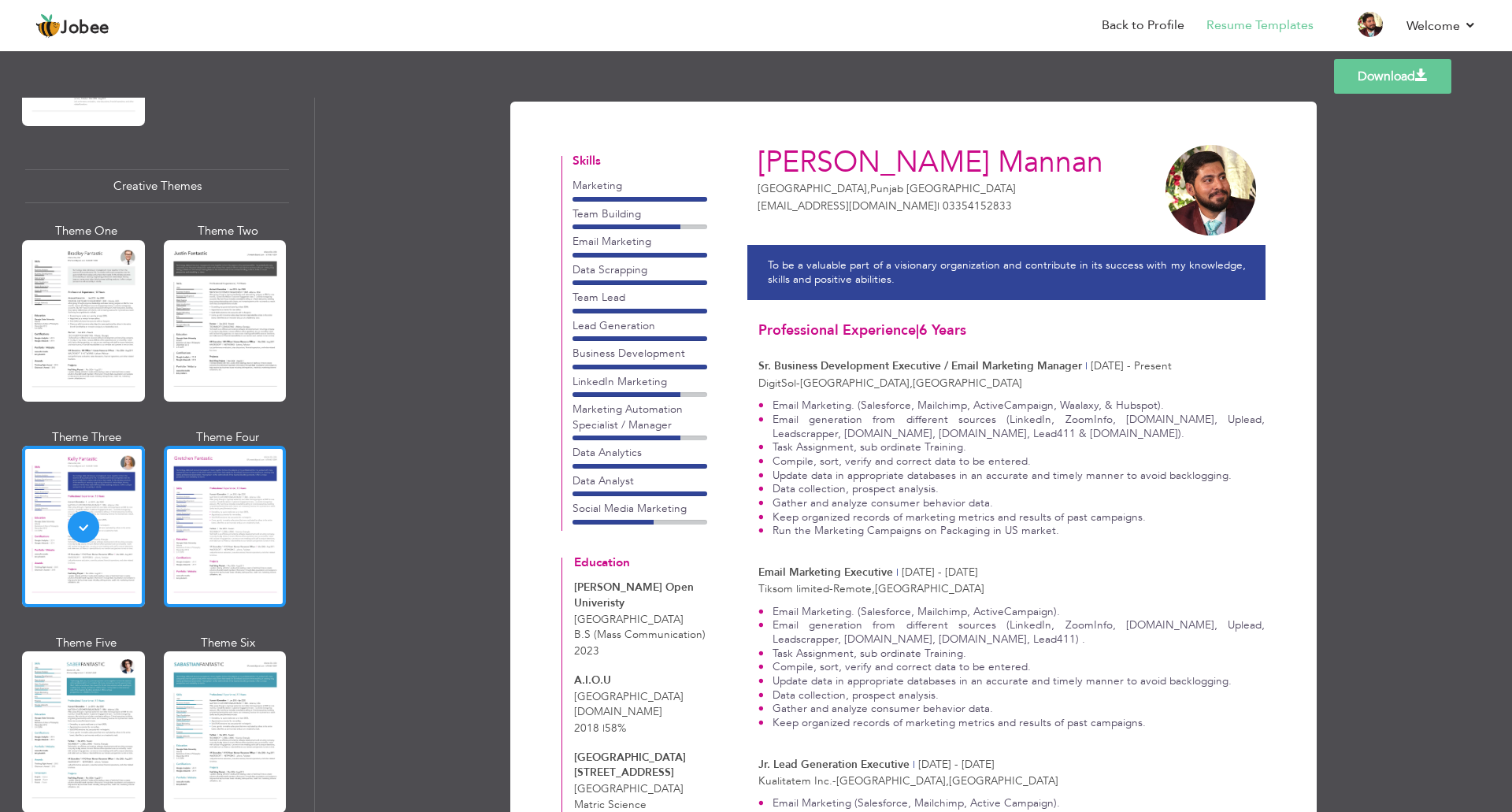
click at [236, 531] on div at bounding box center [225, 526] width 123 height 161
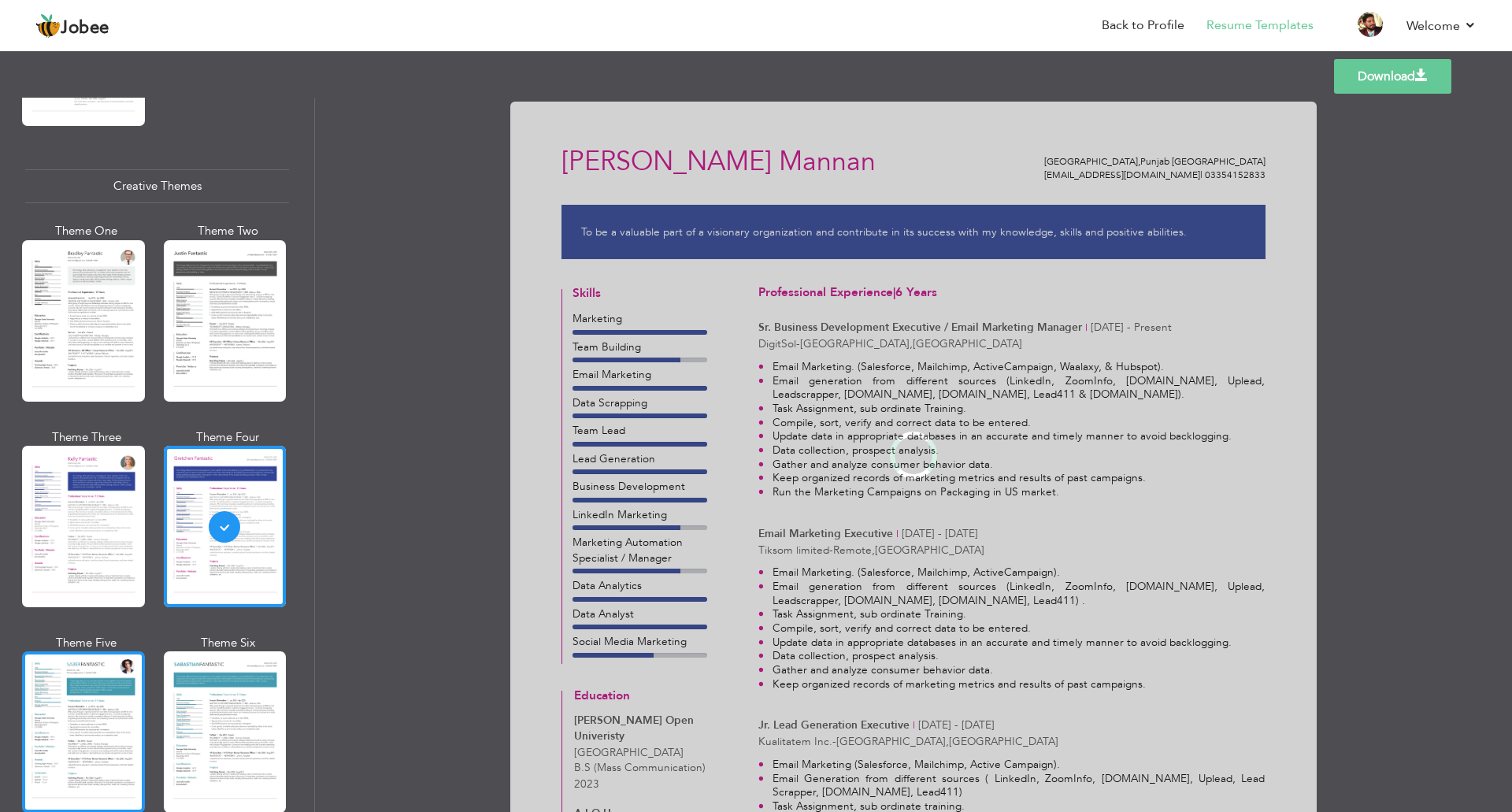
click at [107, 679] on div at bounding box center [84, 732] width 123 height 161
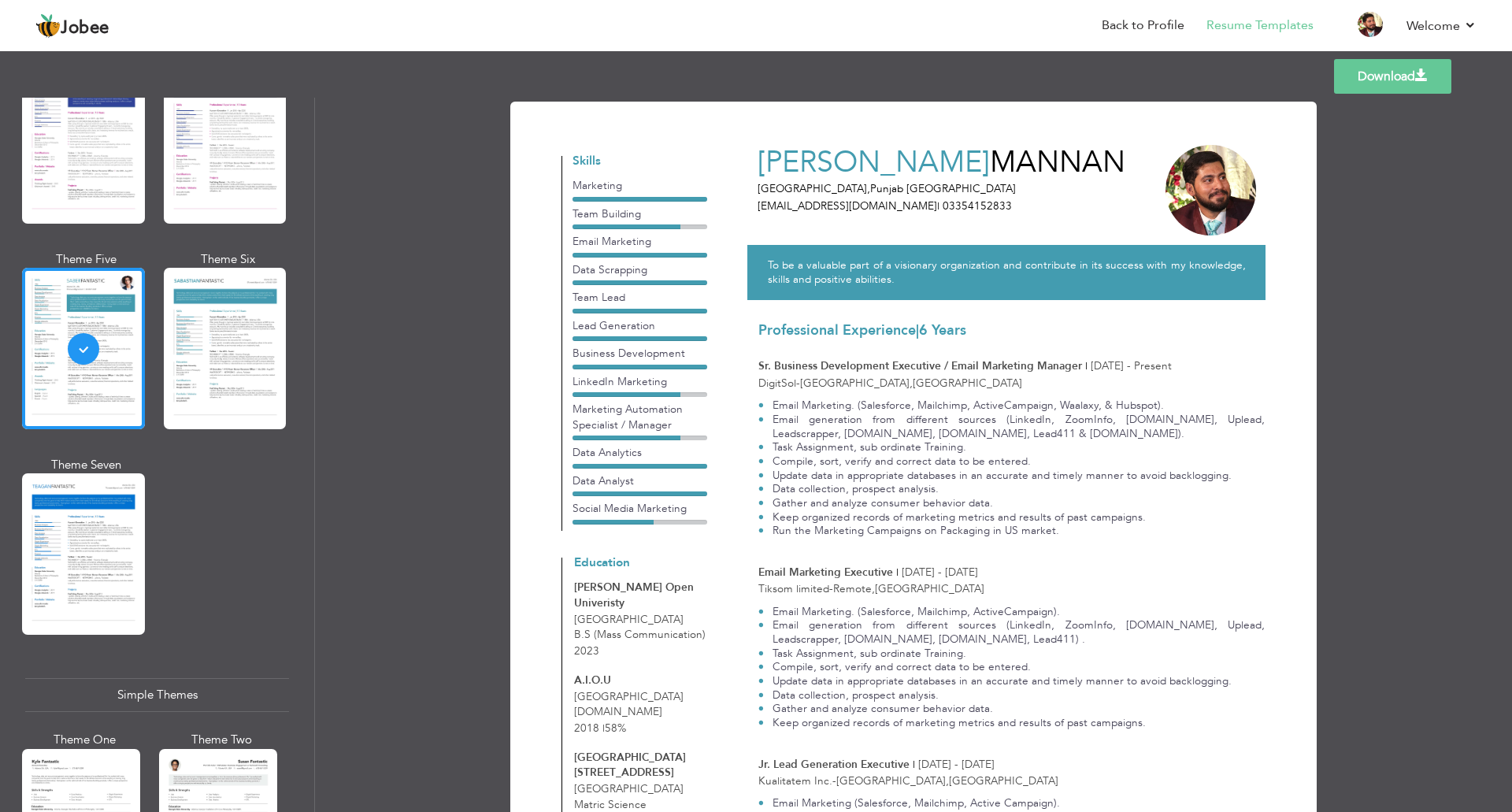
scroll to position [2206, 0]
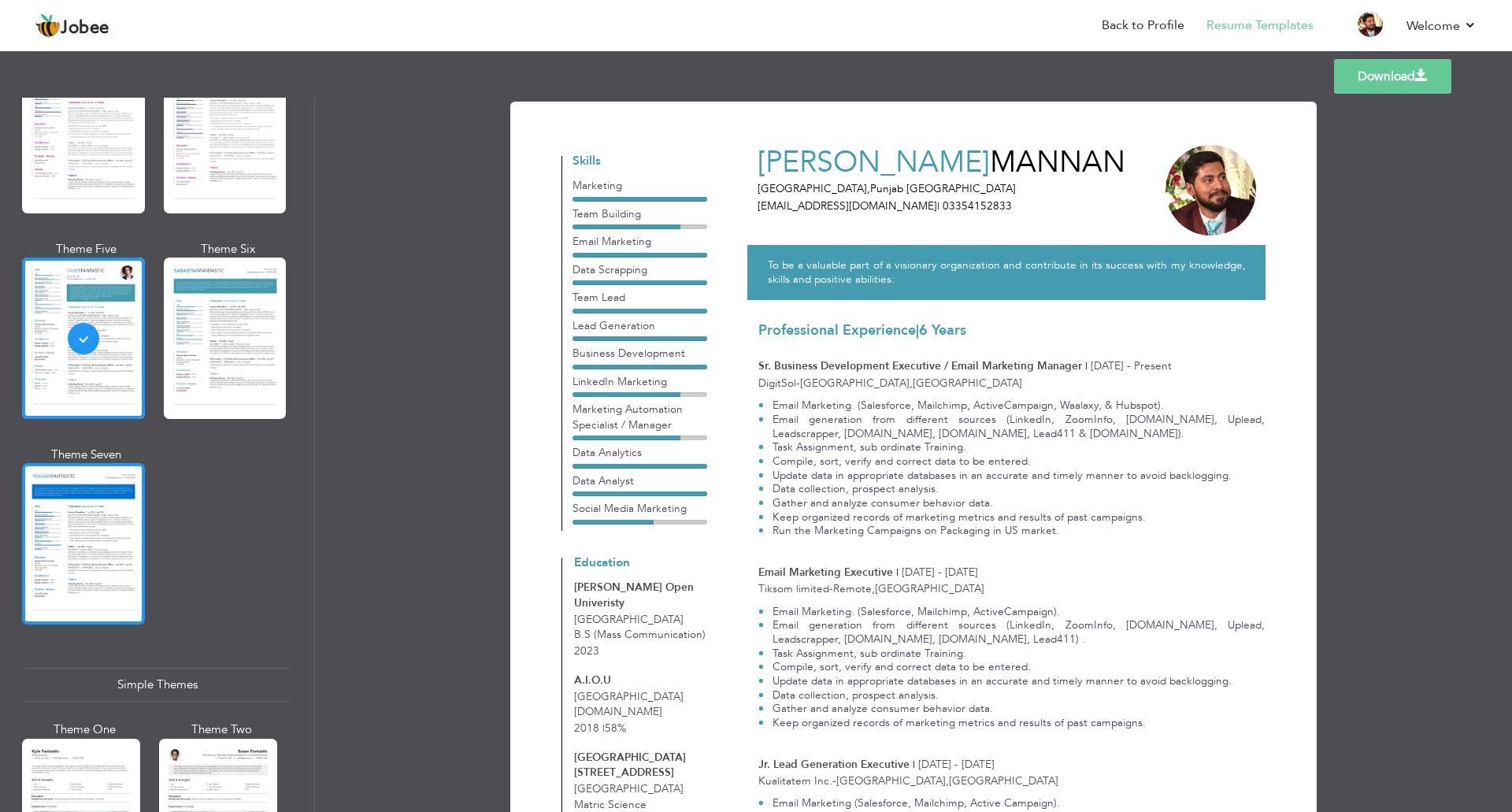
click at [66, 533] on div at bounding box center [84, 544] width 123 height 161
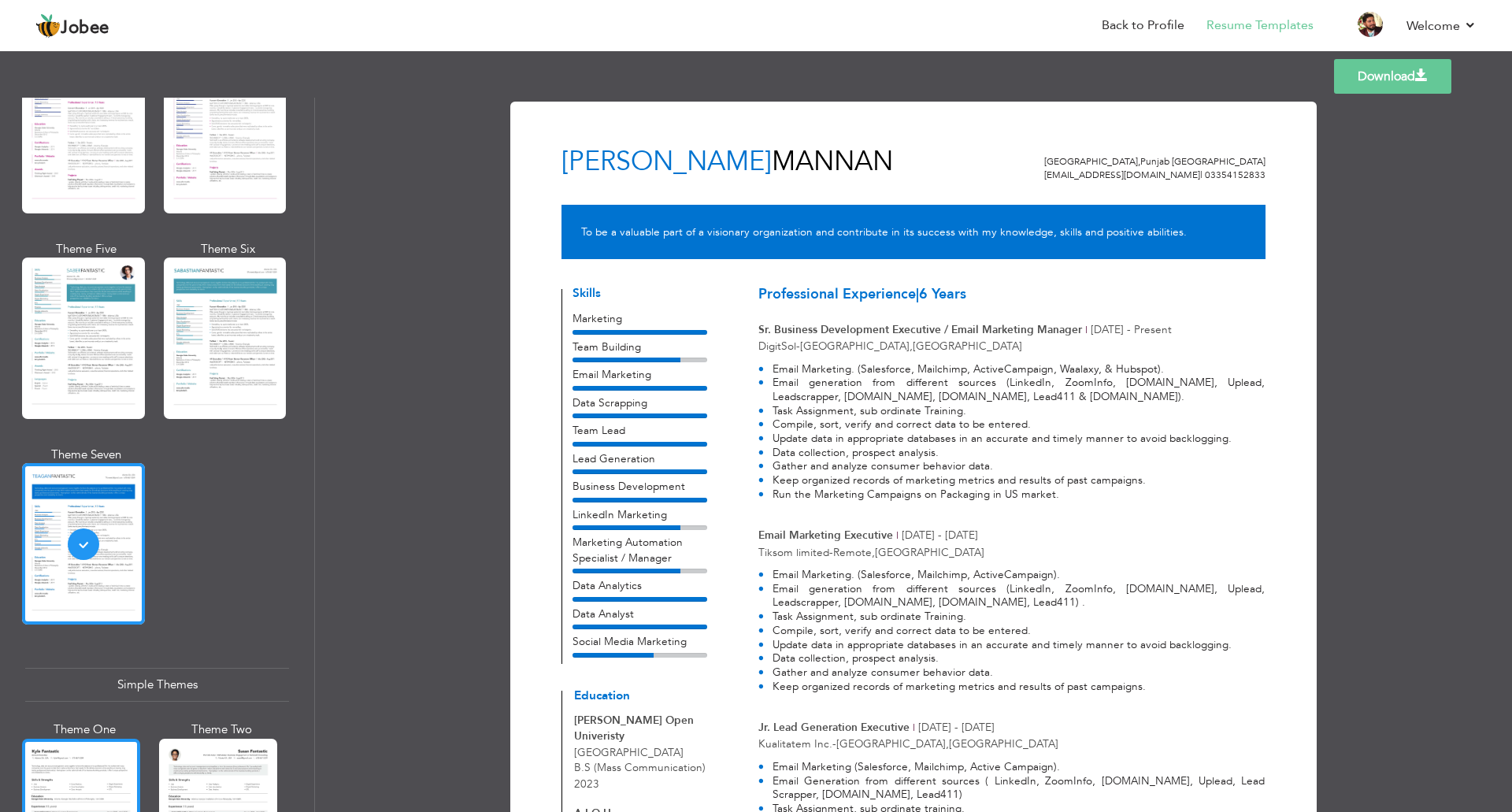
click at [92, 739] on div at bounding box center [81, 817] width 118 height 156
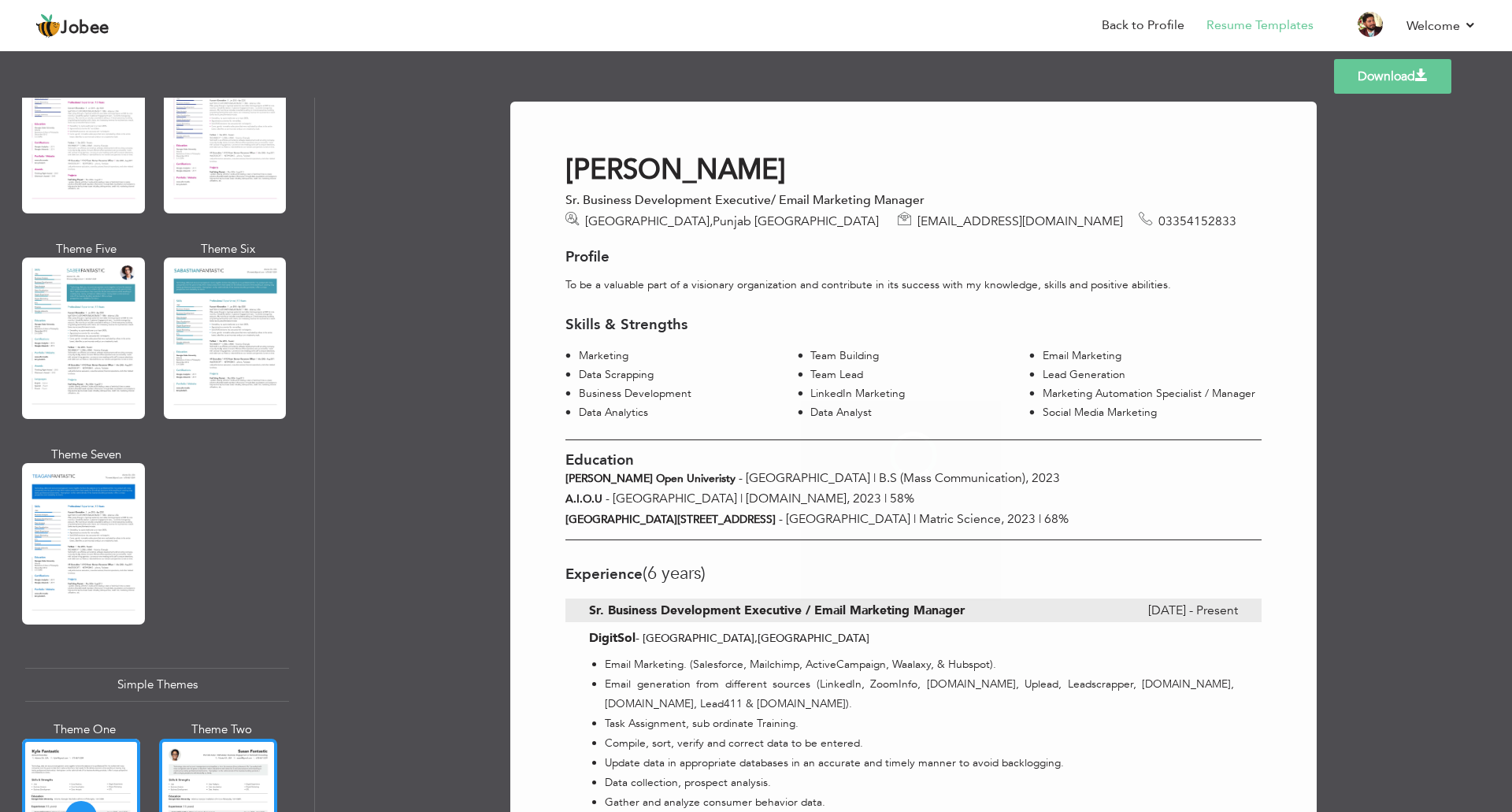
click at [221, 762] on div at bounding box center [219, 817] width 118 height 156
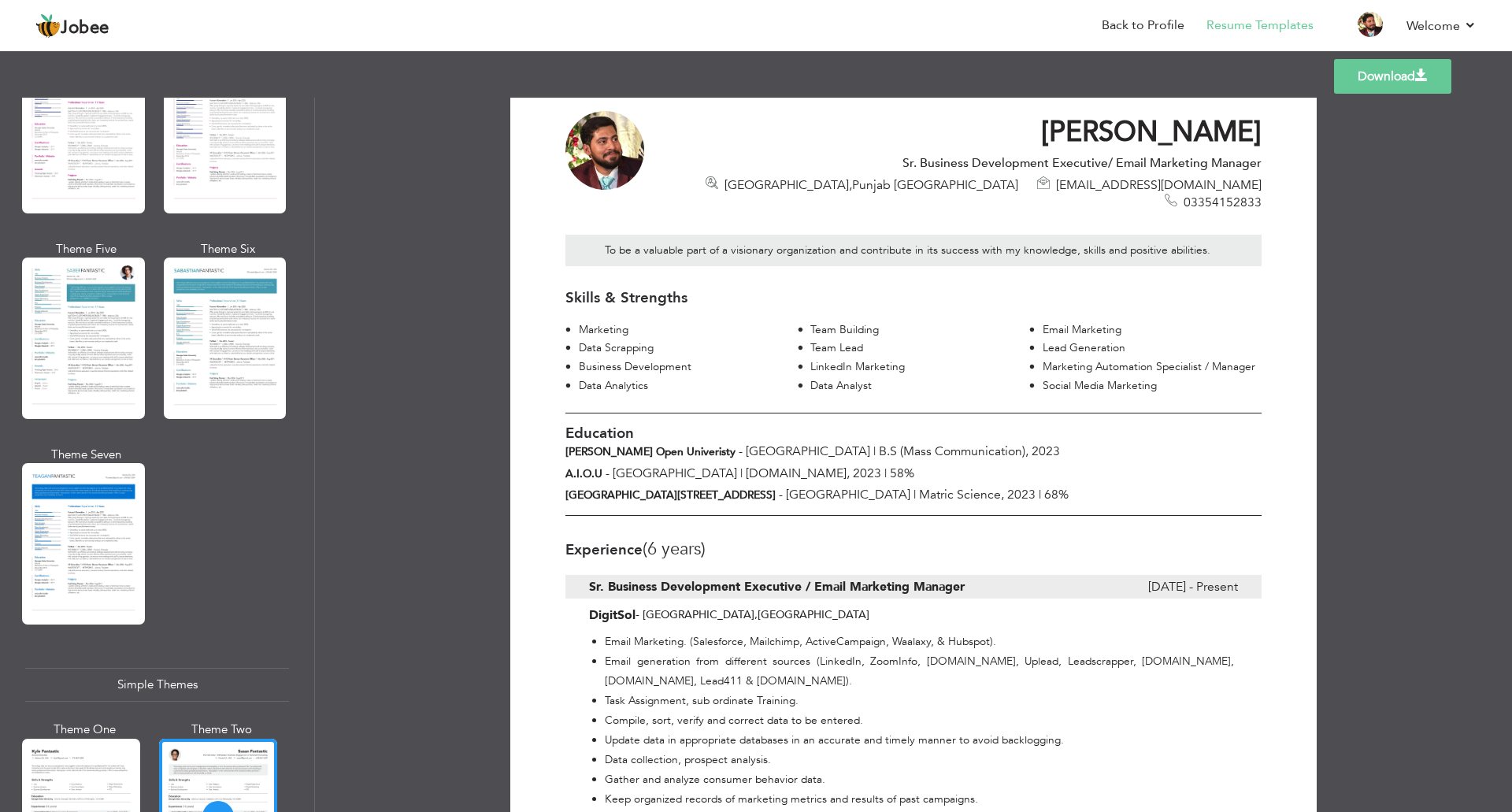
scroll to position [0, 0]
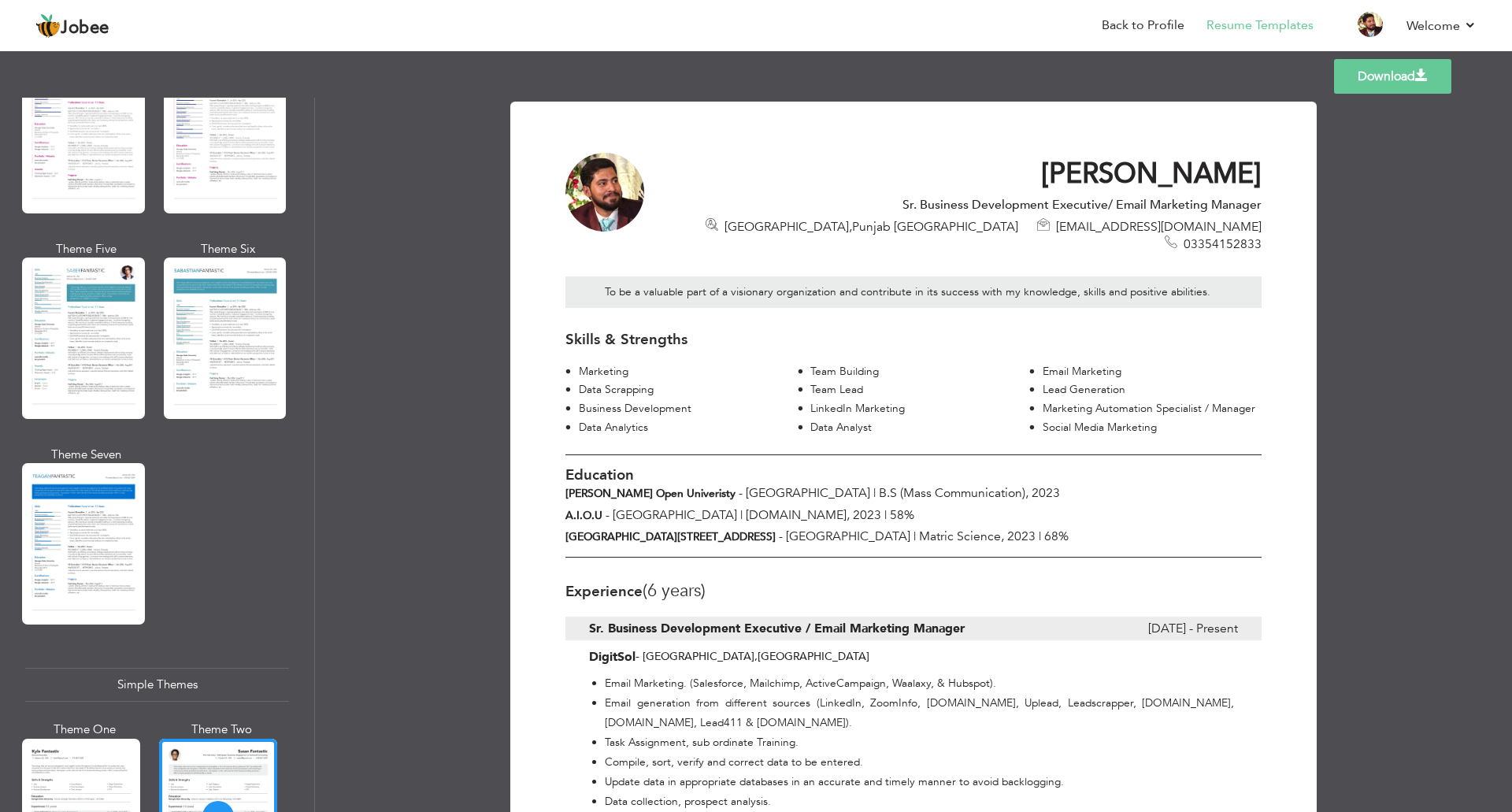
click at [1395, 79] on link "Download" at bounding box center [1393, 76] width 118 height 35
